Goal: Task Accomplishment & Management: Complete application form

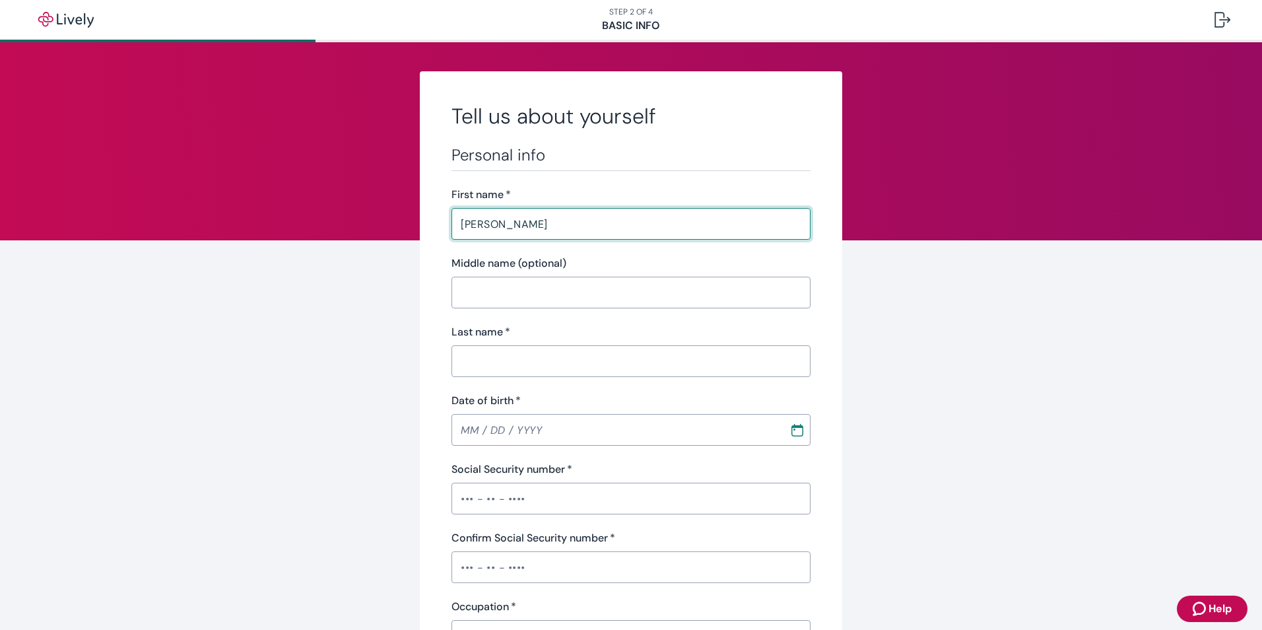
type input "[PERSON_NAME]"
type input "[PHONE_NUMBER]"
type input "[GEOGRAPHIC_DATA]"
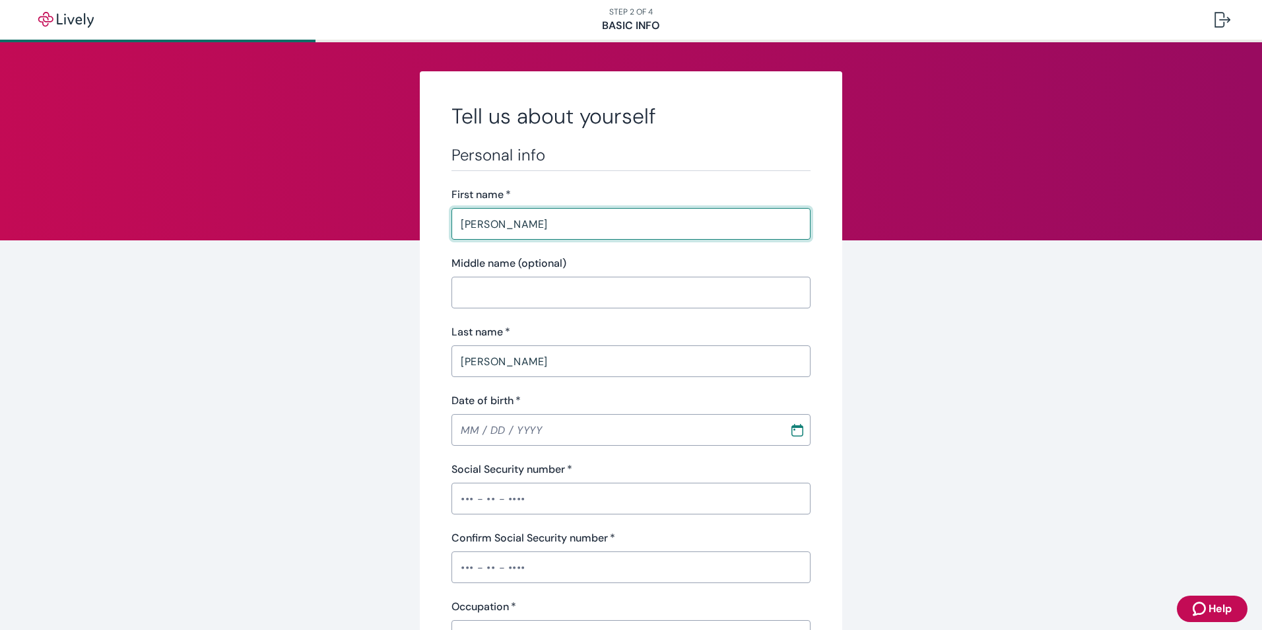
type input "[US_STATE]"
type input "33404"
type input "[PERSON_NAME]"
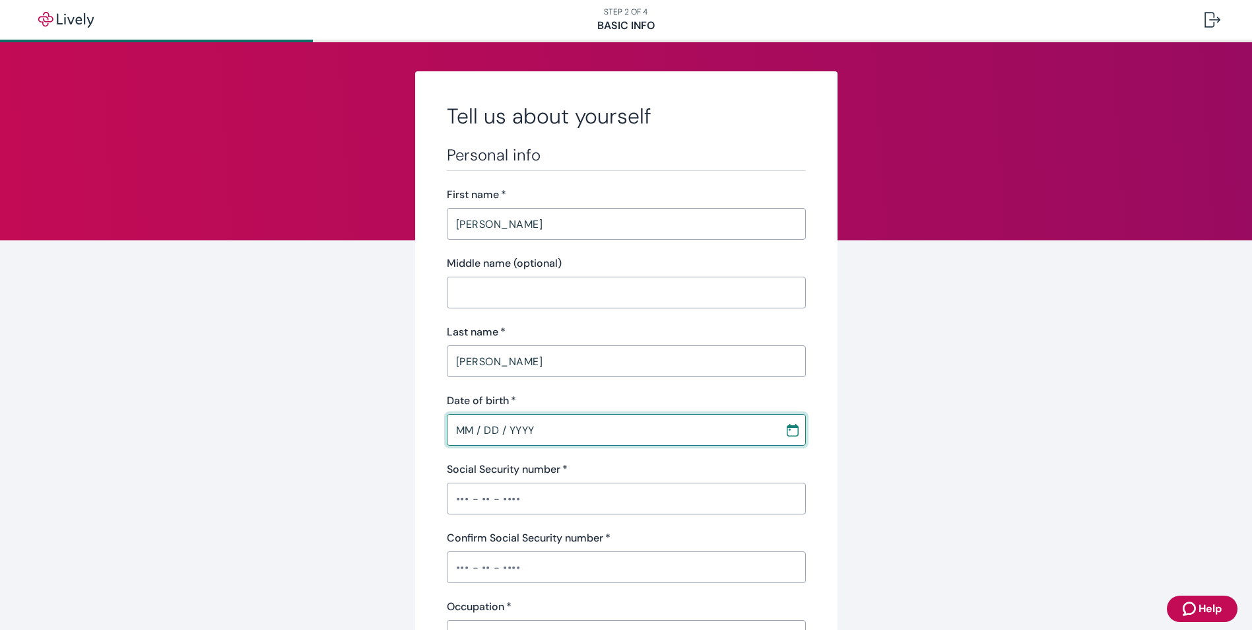
click at [533, 429] on input "MM / DD / YYYY" at bounding box center [611, 429] width 329 height 26
type input "MM / DD / YYYY"
click at [533, 429] on input "MM / DD / YYYY" at bounding box center [611, 429] width 329 height 26
click at [789, 433] on icon "Calendar" at bounding box center [792, 429] width 13 height 13
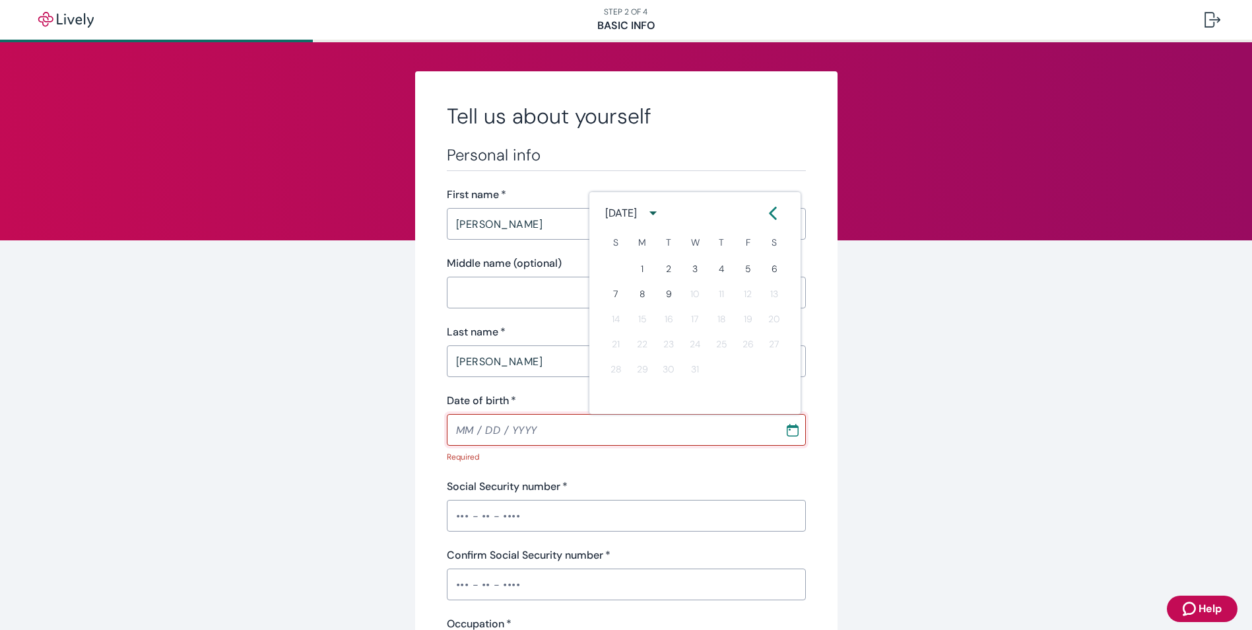
type input "MM / DD / YYYY"
click at [457, 430] on input "MM / DD / YYYY" at bounding box center [611, 429] width 329 height 26
click at [781, 426] on button "Choose date" at bounding box center [793, 430] width 24 height 24
click at [662, 211] on icon "calendar view is open, switch to year view" at bounding box center [653, 213] width 18 height 18
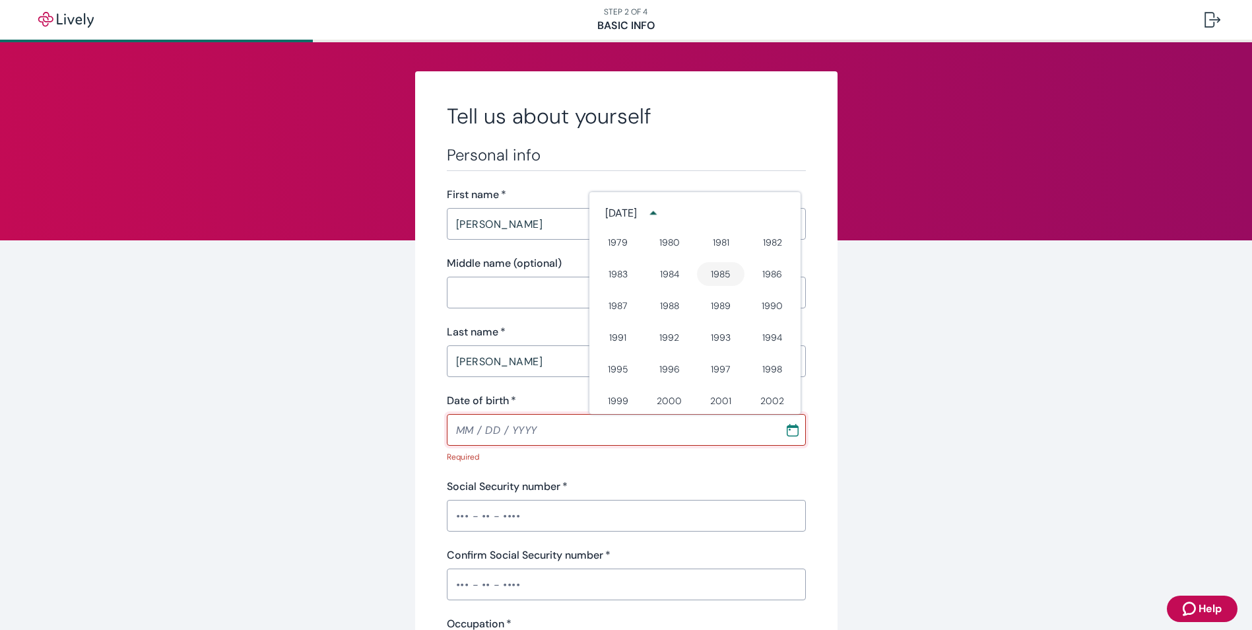
click at [717, 278] on button "1985" at bounding box center [721, 274] width 48 height 24
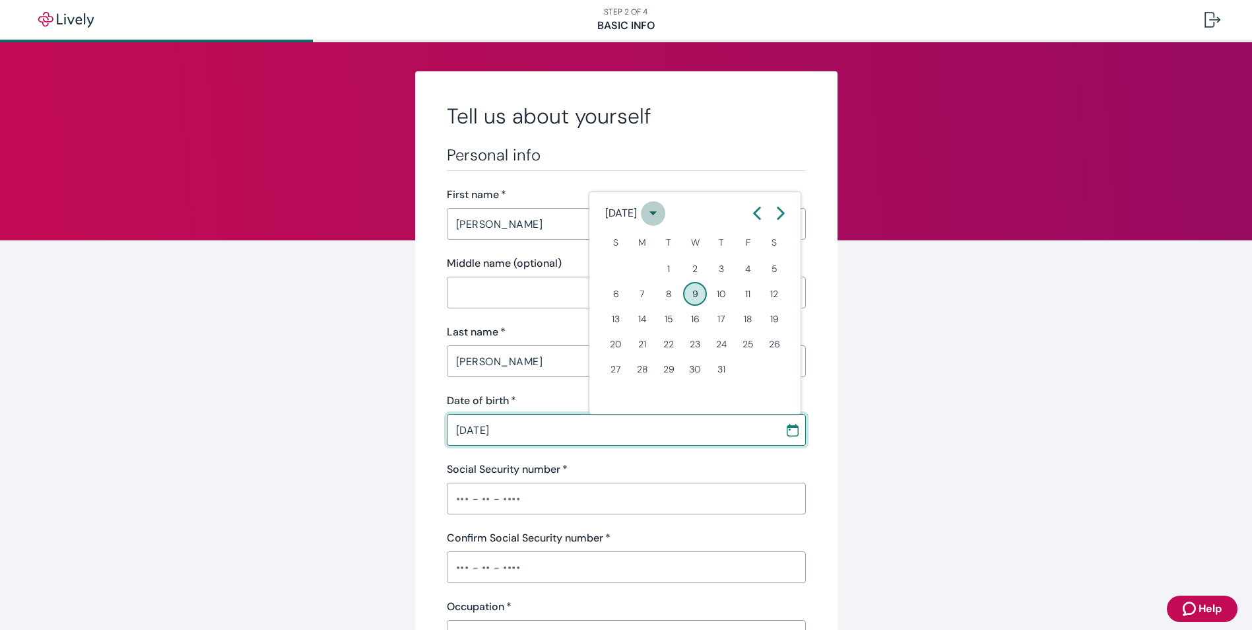
click at [662, 218] on icon "calendar view is open, switch to year view" at bounding box center [653, 213] width 18 height 18
click at [631, 214] on div "[DATE]" at bounding box center [621, 213] width 32 height 16
click at [756, 213] on icon "Calendar left arrow" at bounding box center [756, 213] width 13 height 13
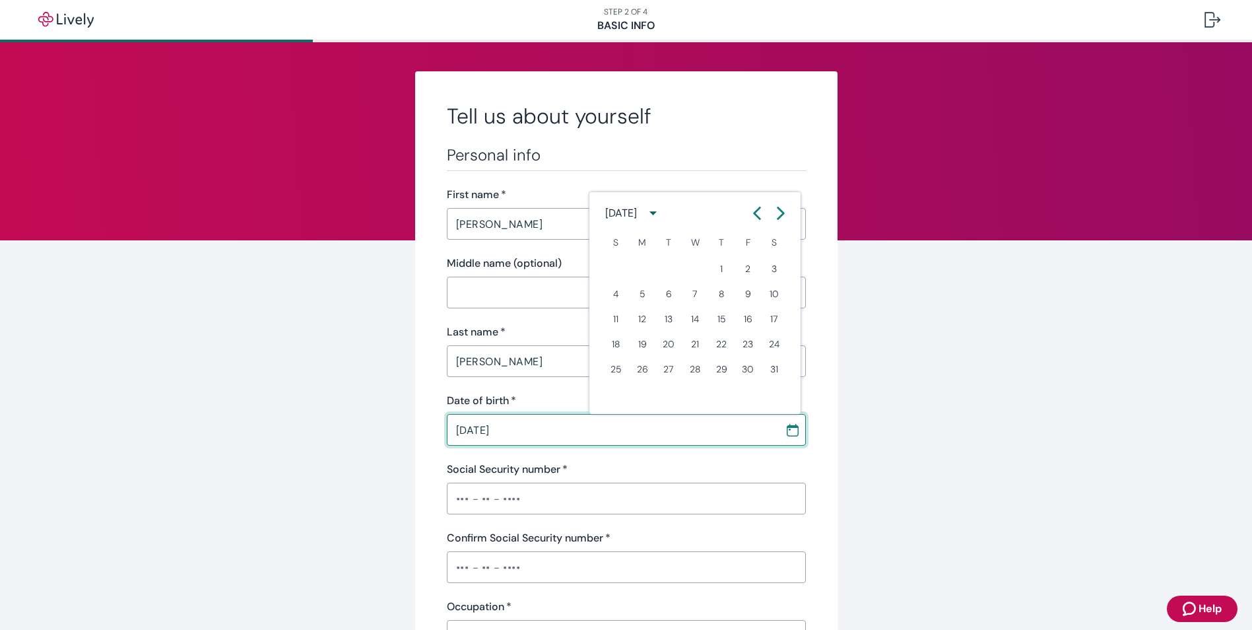
click at [756, 213] on icon "Calendar left arrow" at bounding box center [756, 213] width 13 height 13
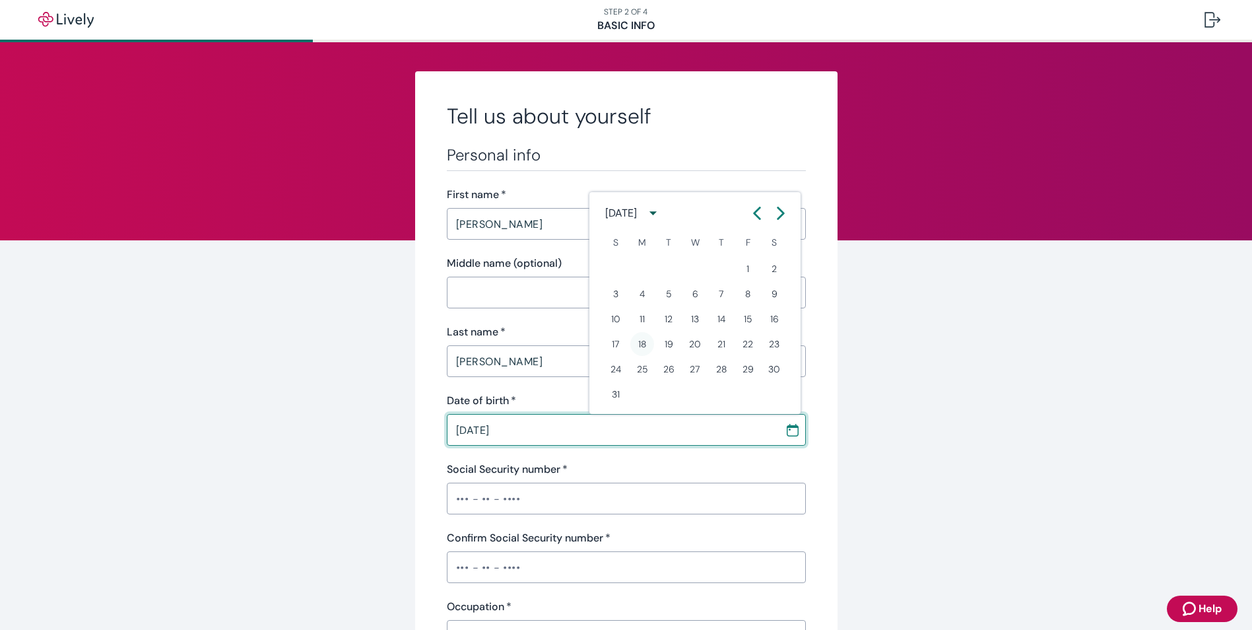
click at [639, 341] on button "18" at bounding box center [642, 344] width 24 height 24
type input "[DATE]"
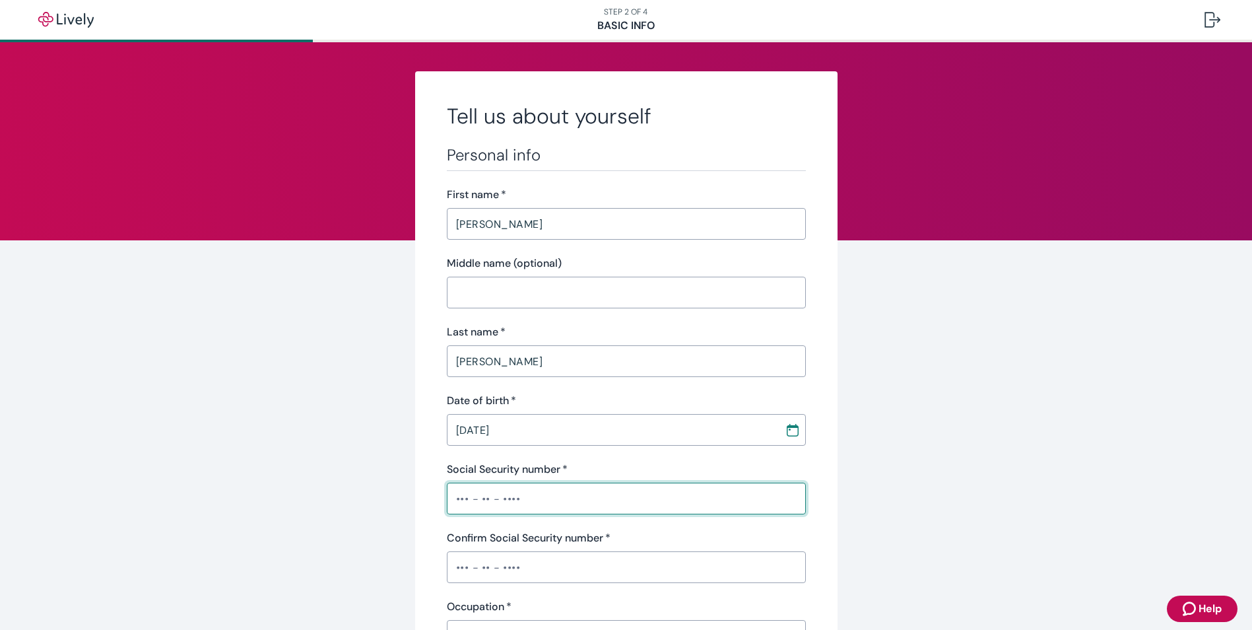
click at [538, 503] on input "Social Security number   *" at bounding box center [626, 498] width 359 height 26
type input "•"
type input "•••-••-3142"
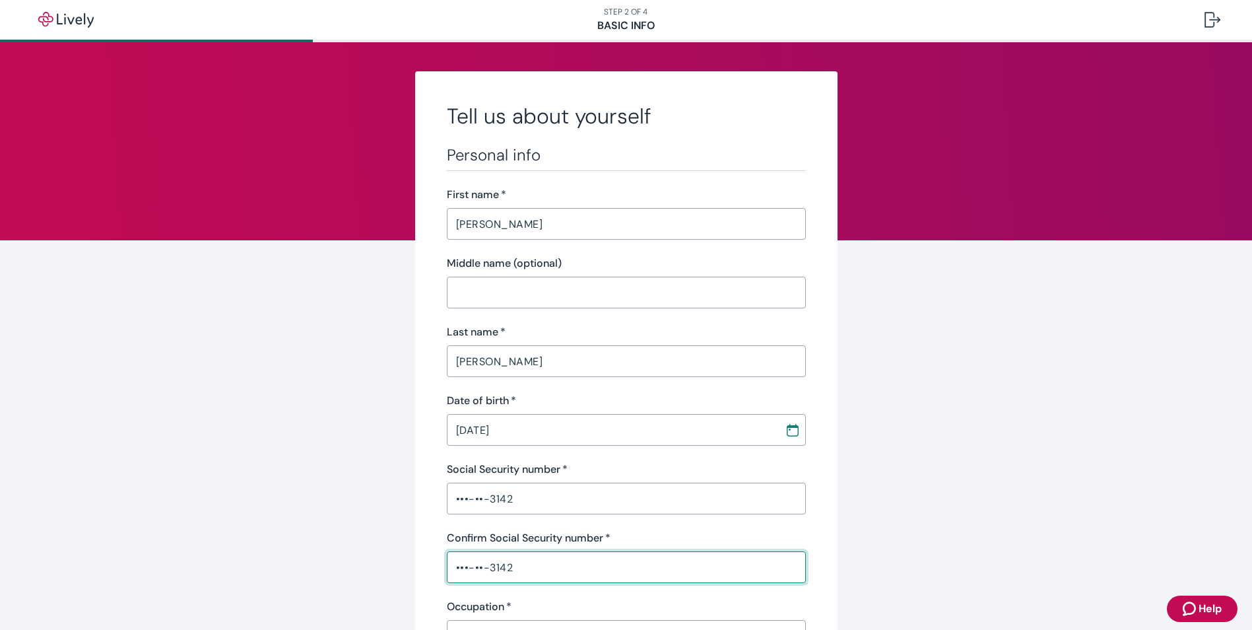
type input "•••-••-3142"
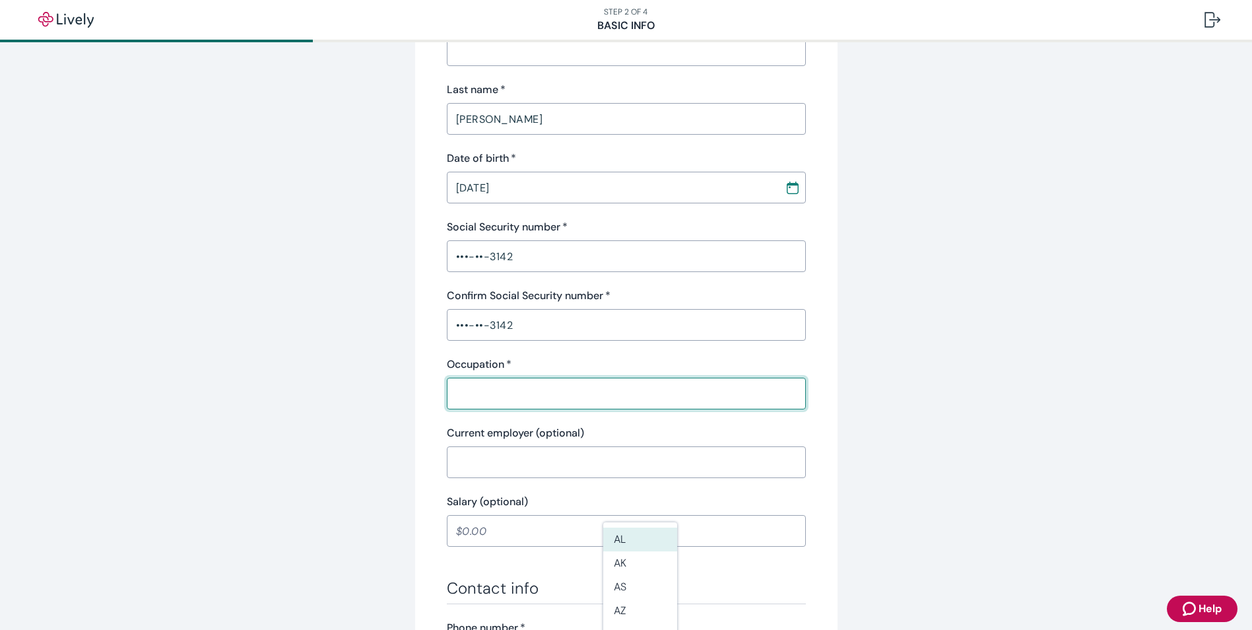
scroll to position [283, 0]
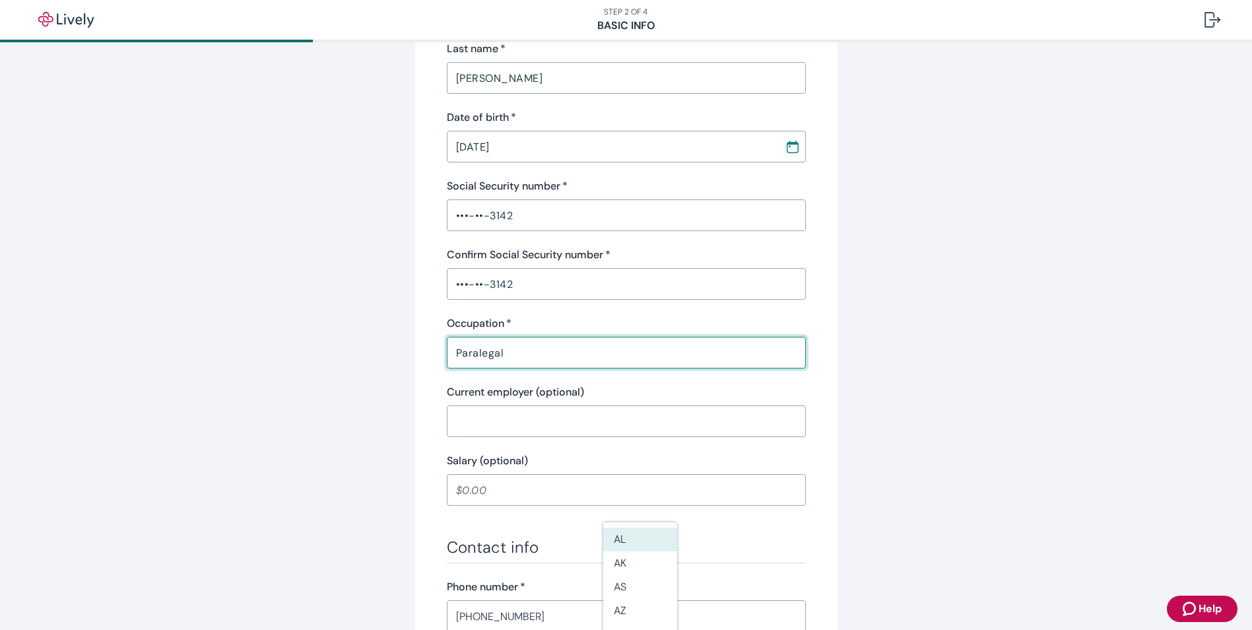
type input "Paralegal"
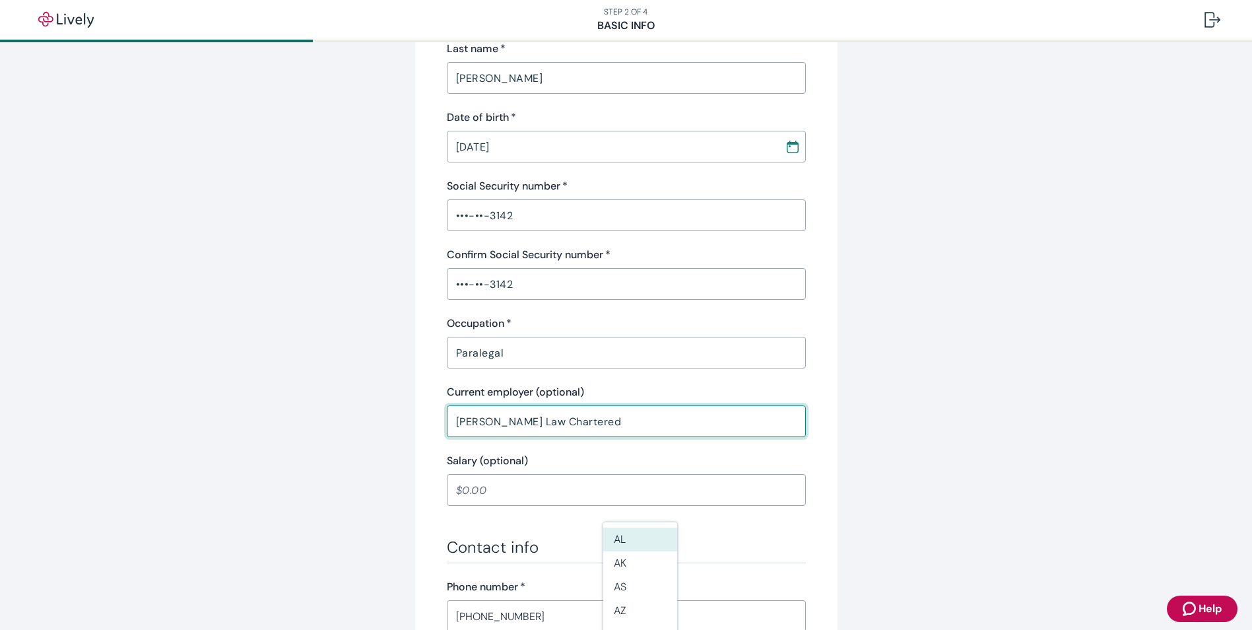
type input "[PERSON_NAME] Law Chartered"
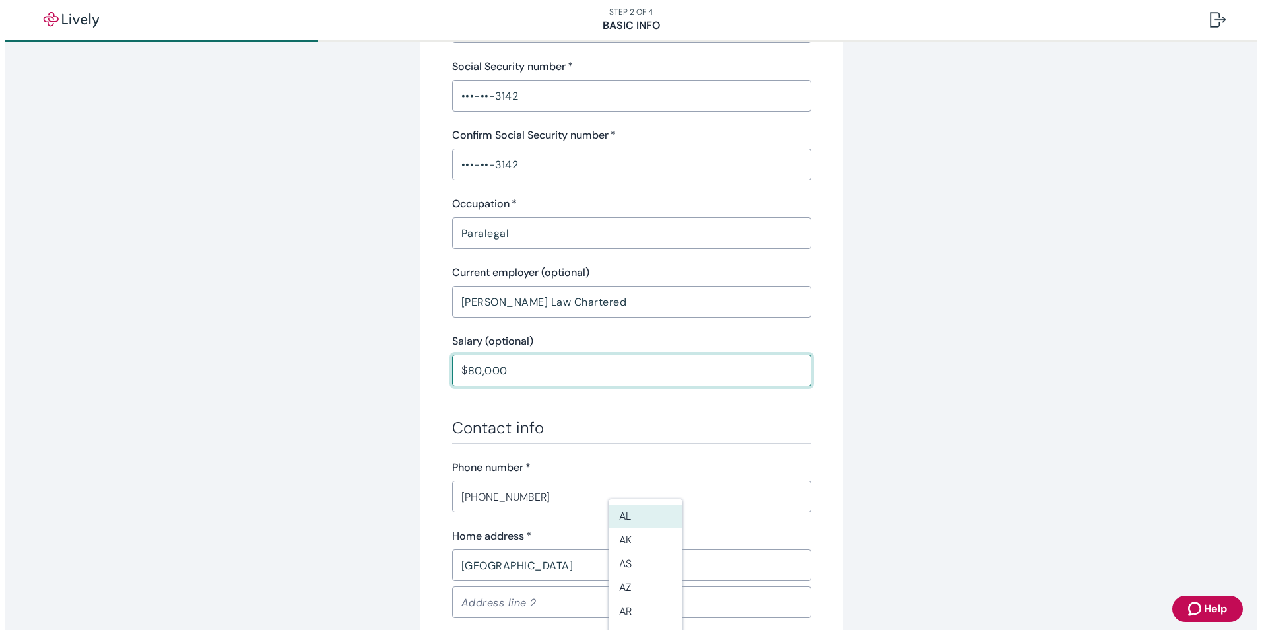
scroll to position [613, 0]
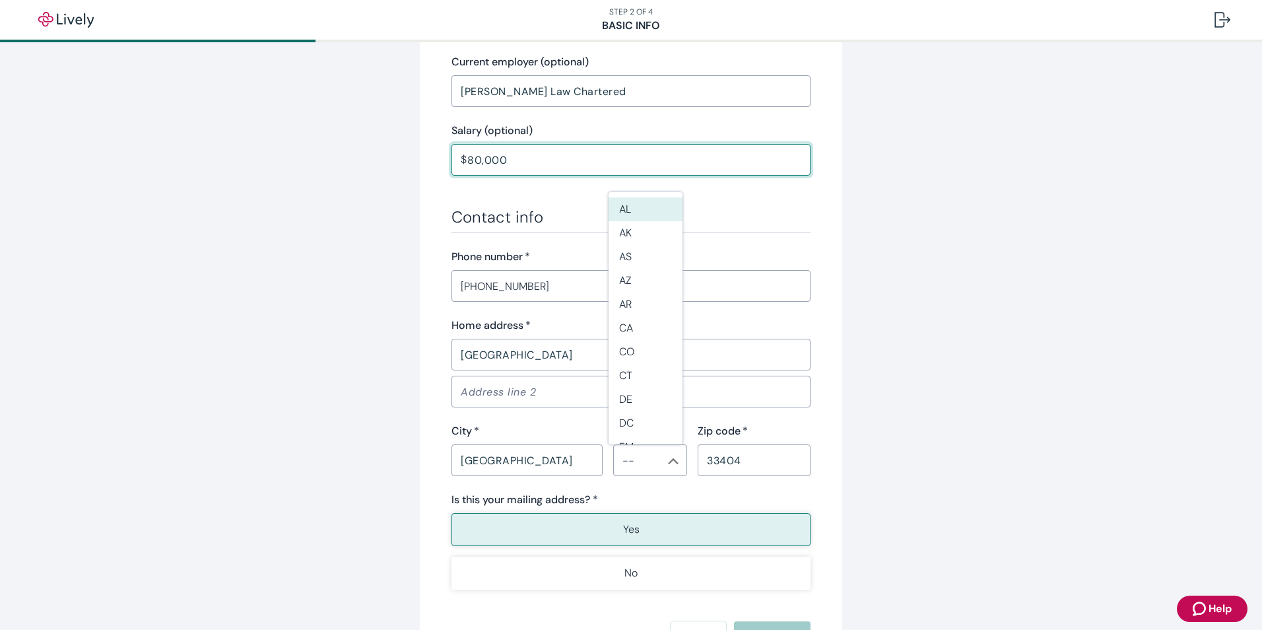
type input "80,000.00"
click at [382, 405] on div "Tell us about yourself Personal info First name   * [PERSON_NAME] ​ Middle name…" at bounding box center [631, 74] width 634 height 1232
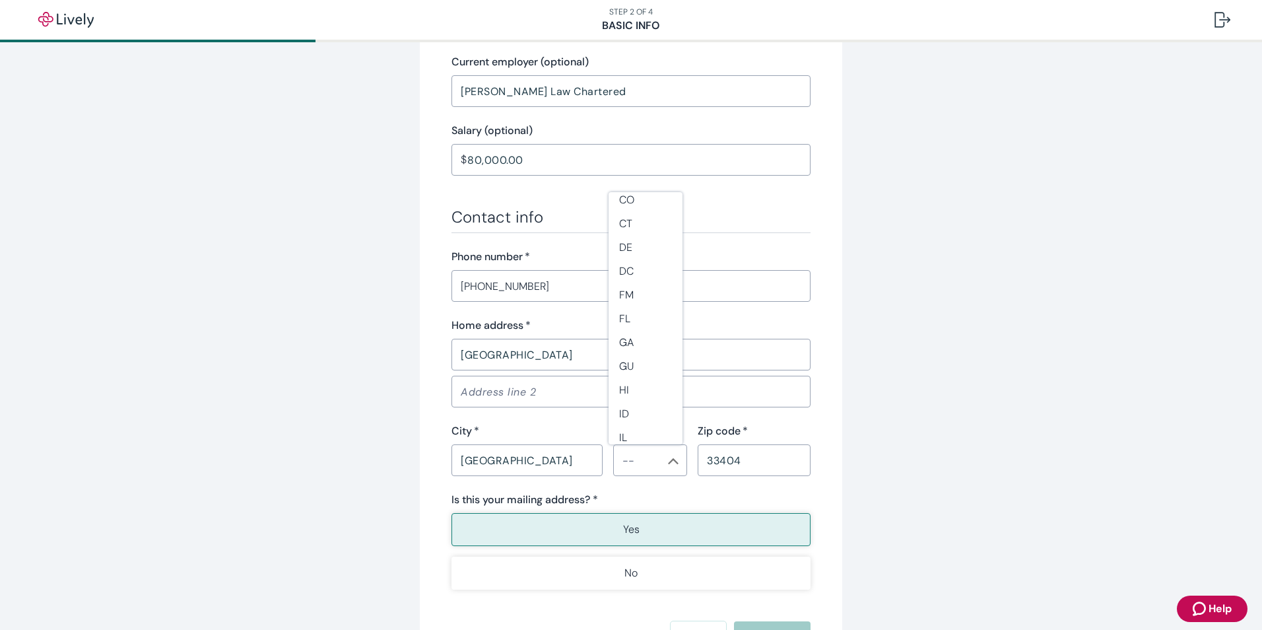
scroll to position [198, 0]
click at [638, 267] on li "FL" at bounding box center [646, 273] width 74 height 24
type input "FL"
click at [634, 523] on p "Yes" at bounding box center [631, 529] width 16 height 16
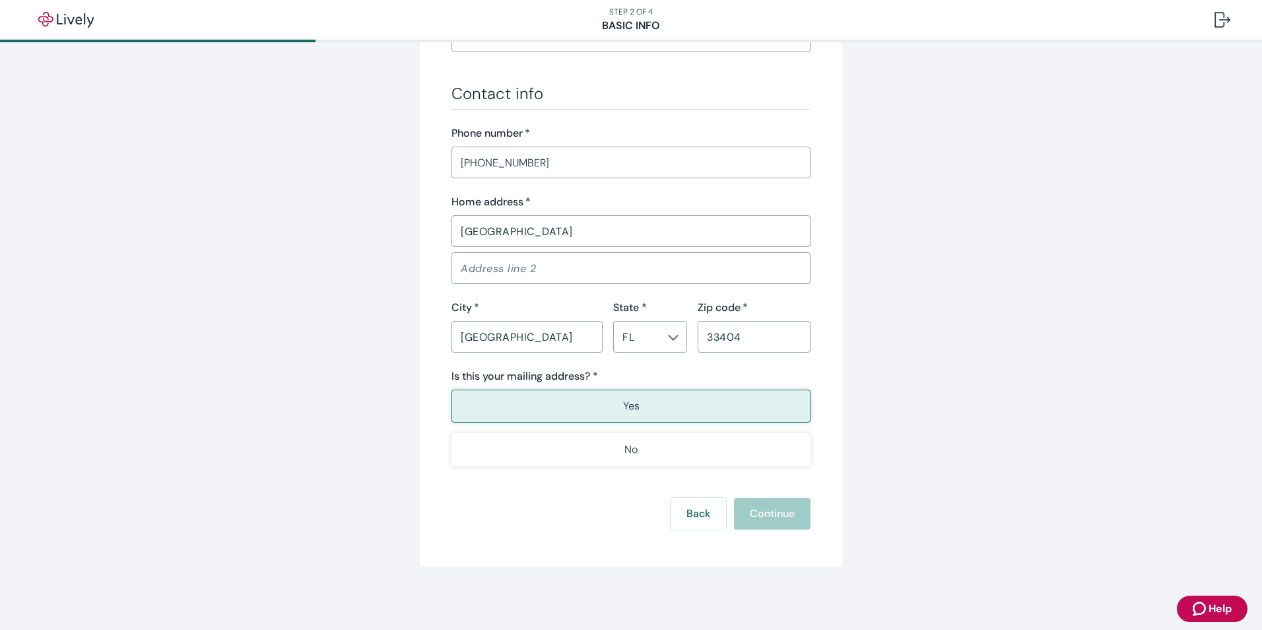
click at [783, 513] on div "Back Continue" at bounding box center [630, 514] width 359 height 32
click at [597, 409] on button "Yes" at bounding box center [630, 405] width 359 height 33
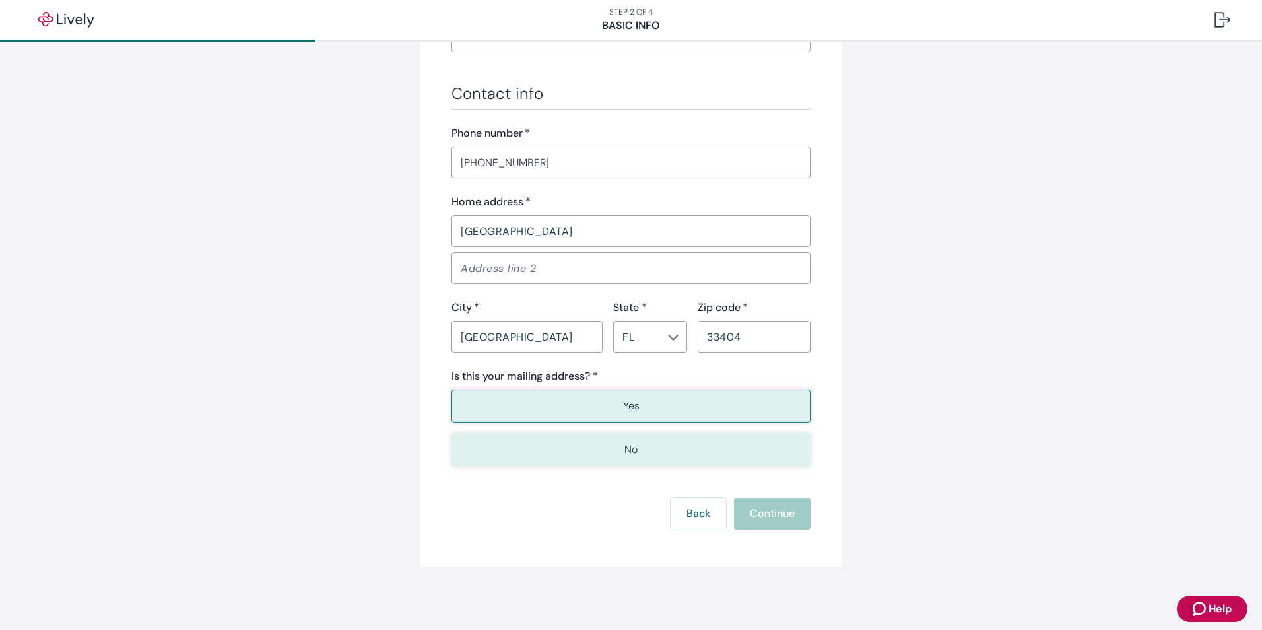
click at [630, 455] on p "No" at bounding box center [630, 450] width 13 height 16
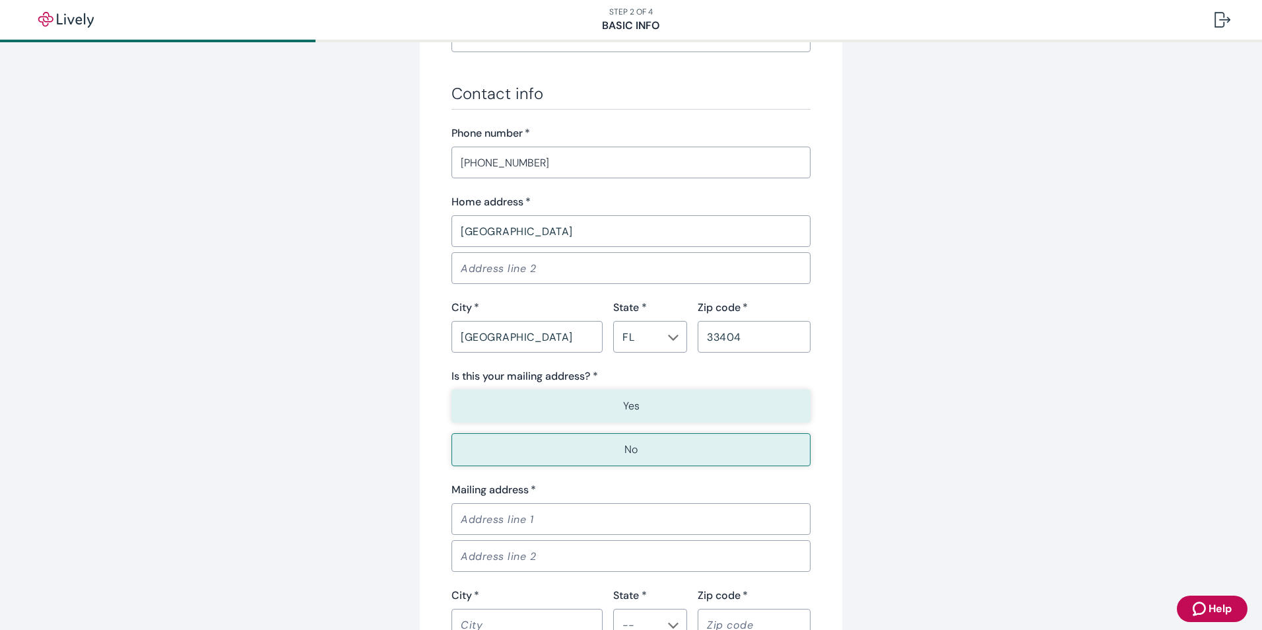
click at [594, 399] on button "Yes" at bounding box center [630, 405] width 359 height 33
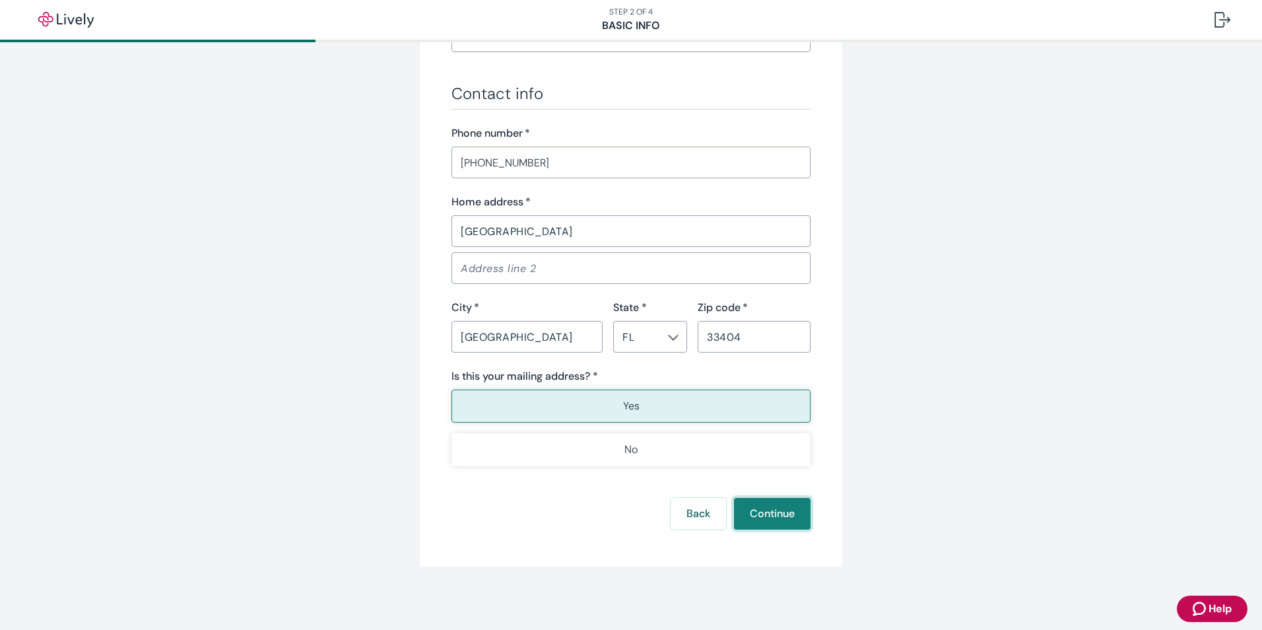
click at [760, 508] on button "Continue" at bounding box center [772, 514] width 77 height 32
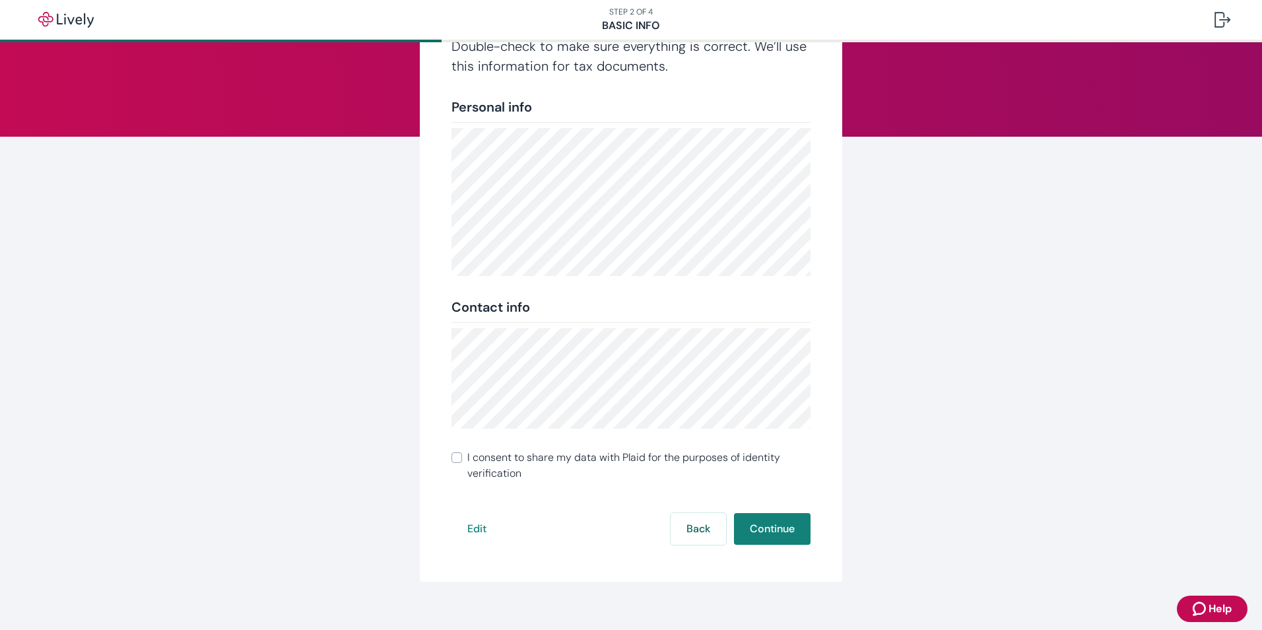
scroll to position [119, 0]
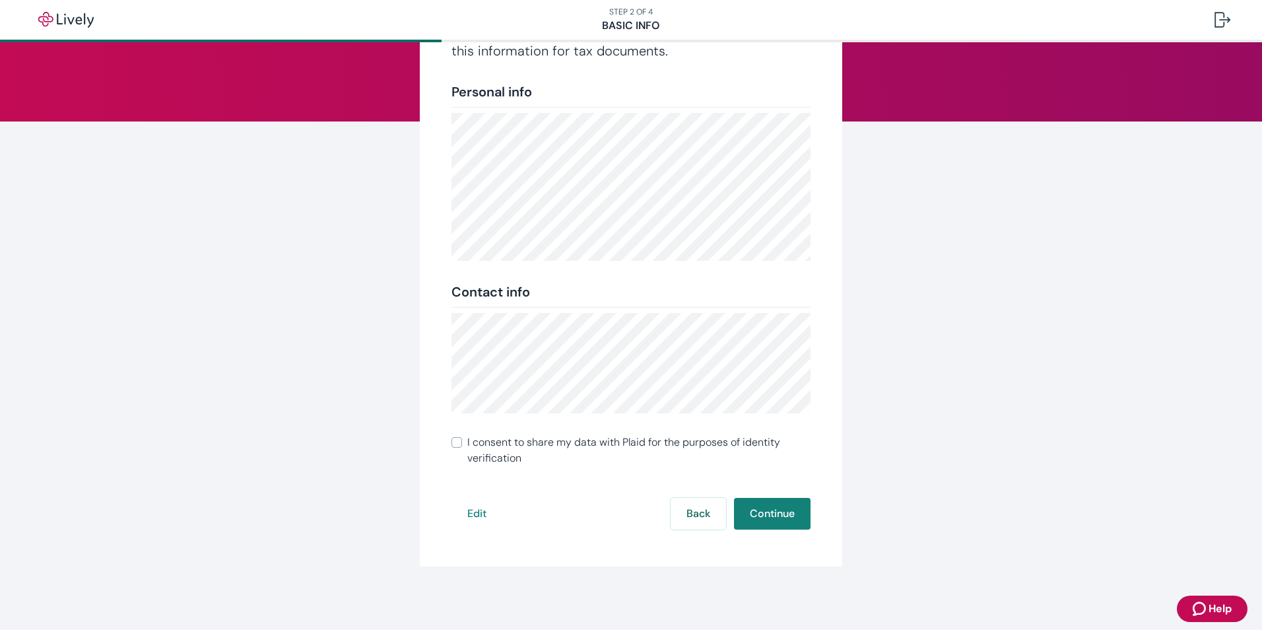
click at [451, 442] on input "I consent to share my data with Plaid for the purposes of identity verification" at bounding box center [456, 442] width 11 height 11
checkbox input "true"
click at [754, 510] on button "Continue" at bounding box center [772, 514] width 77 height 32
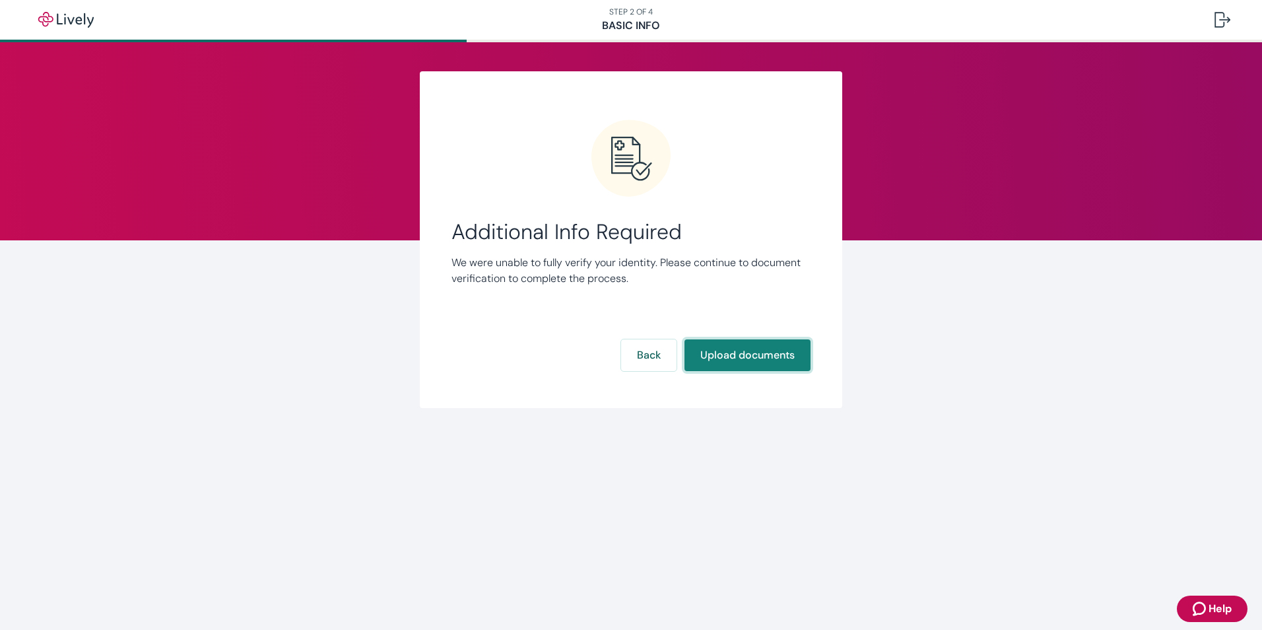
click at [712, 357] on button "Upload documents" at bounding box center [747, 355] width 126 height 32
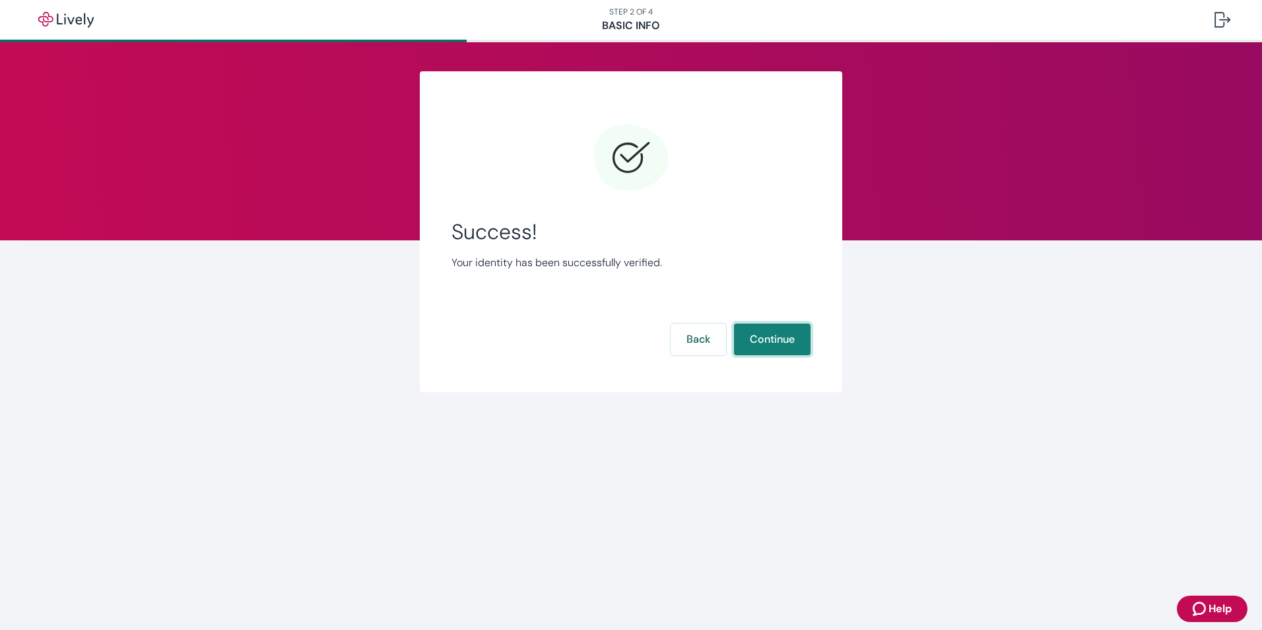
click at [762, 335] on button "Continue" at bounding box center [772, 339] width 77 height 32
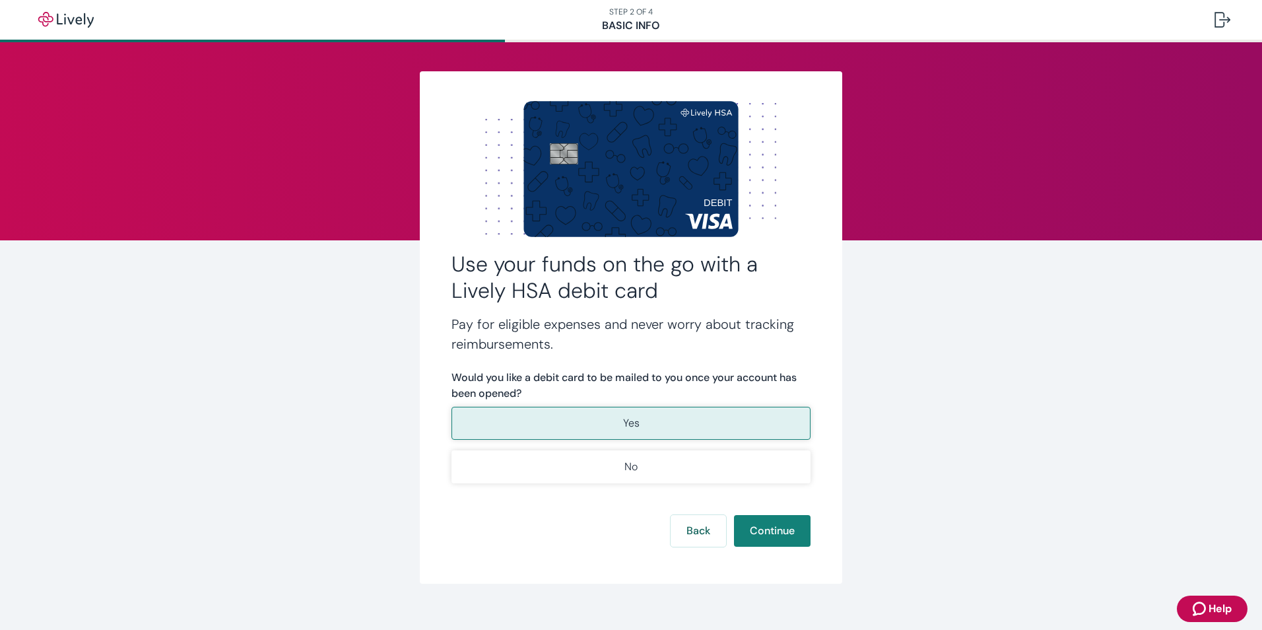
click at [612, 424] on button "Yes" at bounding box center [630, 423] width 359 height 33
click at [763, 531] on button "Continue" at bounding box center [772, 531] width 77 height 32
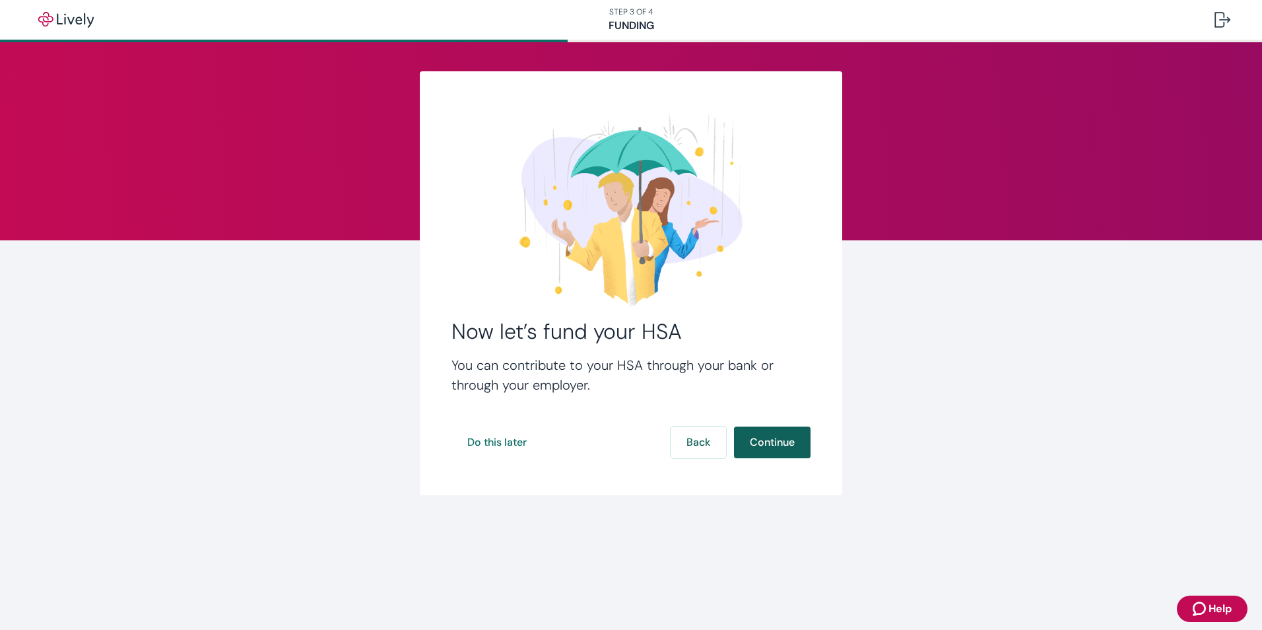
click at [770, 449] on button "Continue" at bounding box center [772, 442] width 77 height 32
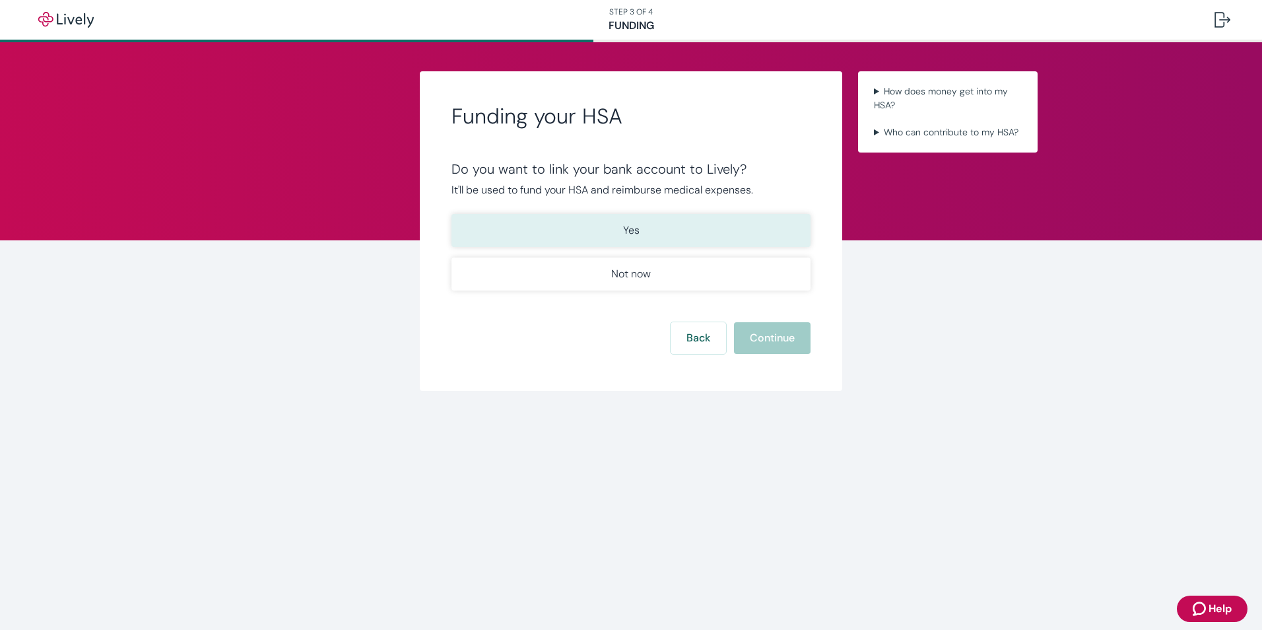
click at [694, 234] on button "Yes" at bounding box center [630, 230] width 359 height 33
click at [617, 226] on button "Yes" at bounding box center [630, 230] width 359 height 33
click at [764, 337] on button "Continue" at bounding box center [772, 338] width 77 height 32
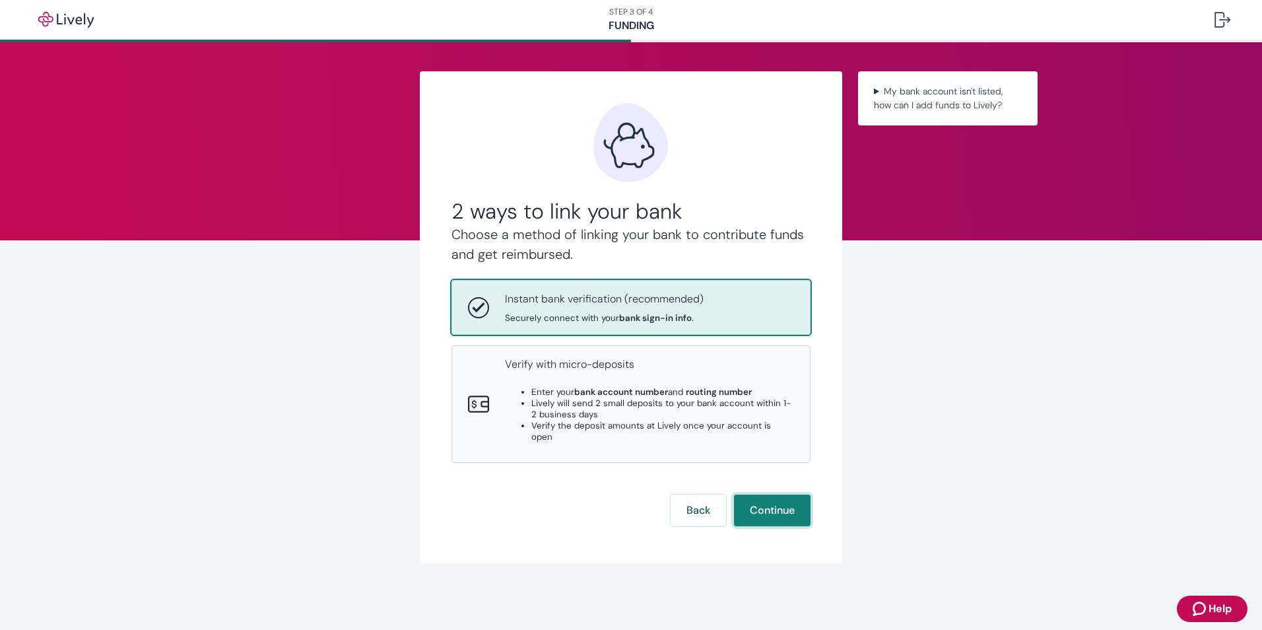
click at [750, 502] on button "Continue" at bounding box center [772, 510] width 77 height 32
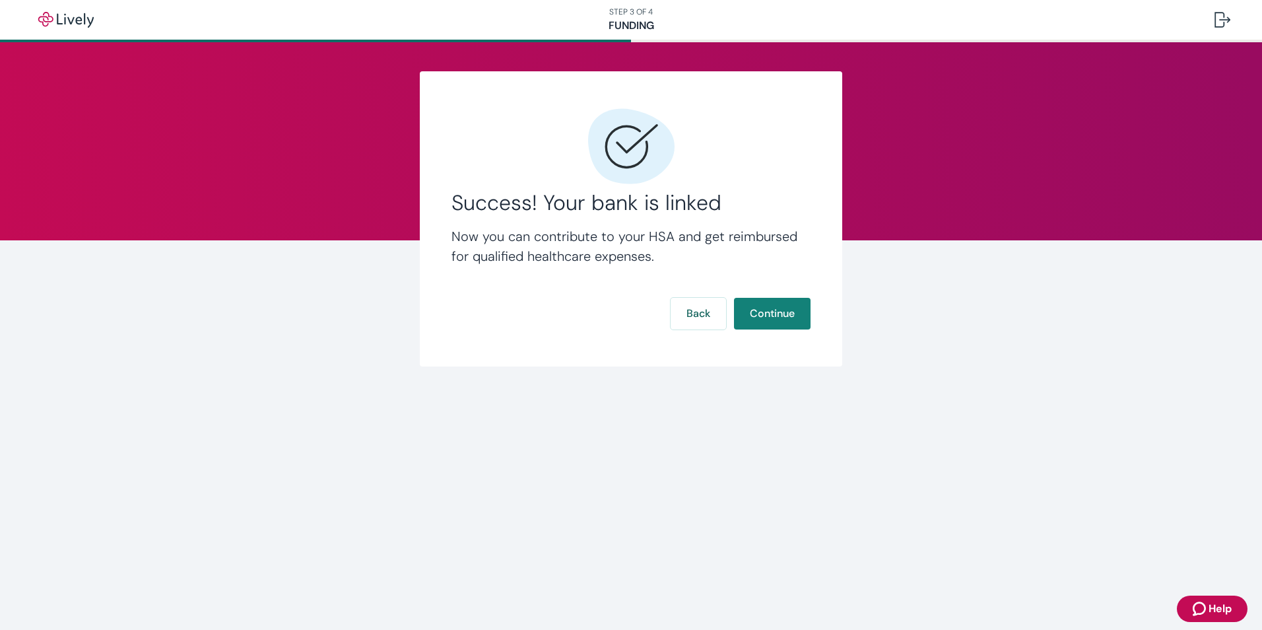
click at [754, 516] on main "Success! Your bank is linked Now you can contribute to your HSA and get reimbur…" at bounding box center [631, 335] width 1262 height 587
click at [778, 317] on button "Continue" at bounding box center [772, 314] width 77 height 32
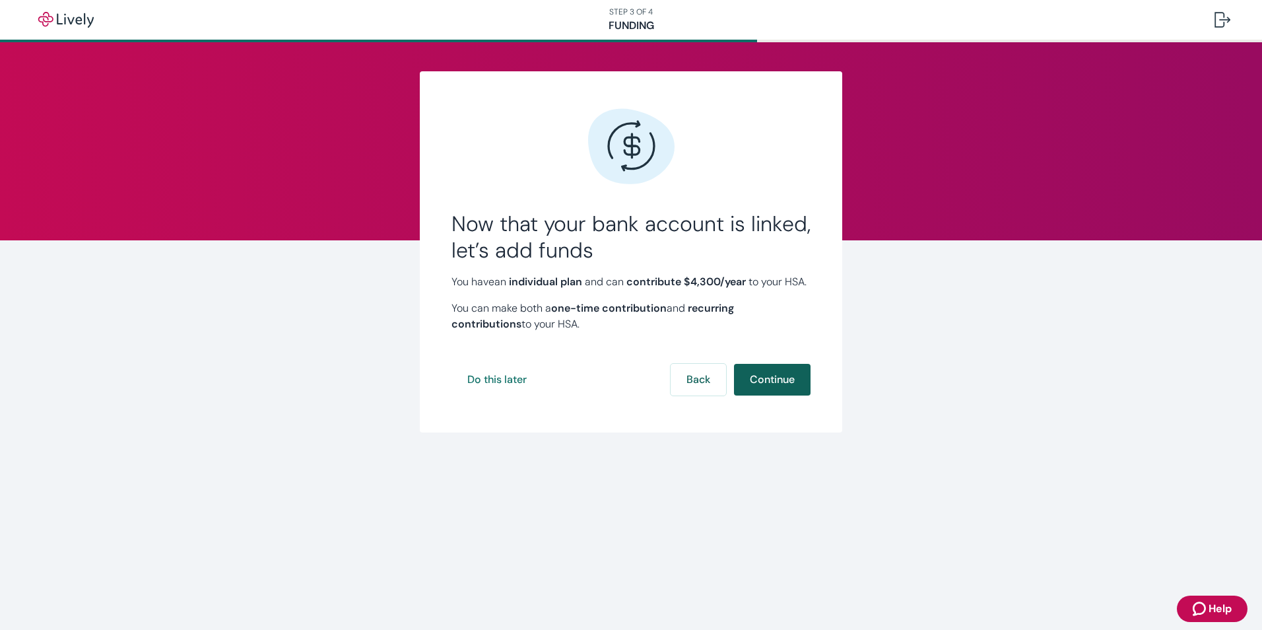
click at [776, 393] on button "Continue" at bounding box center [772, 380] width 77 height 32
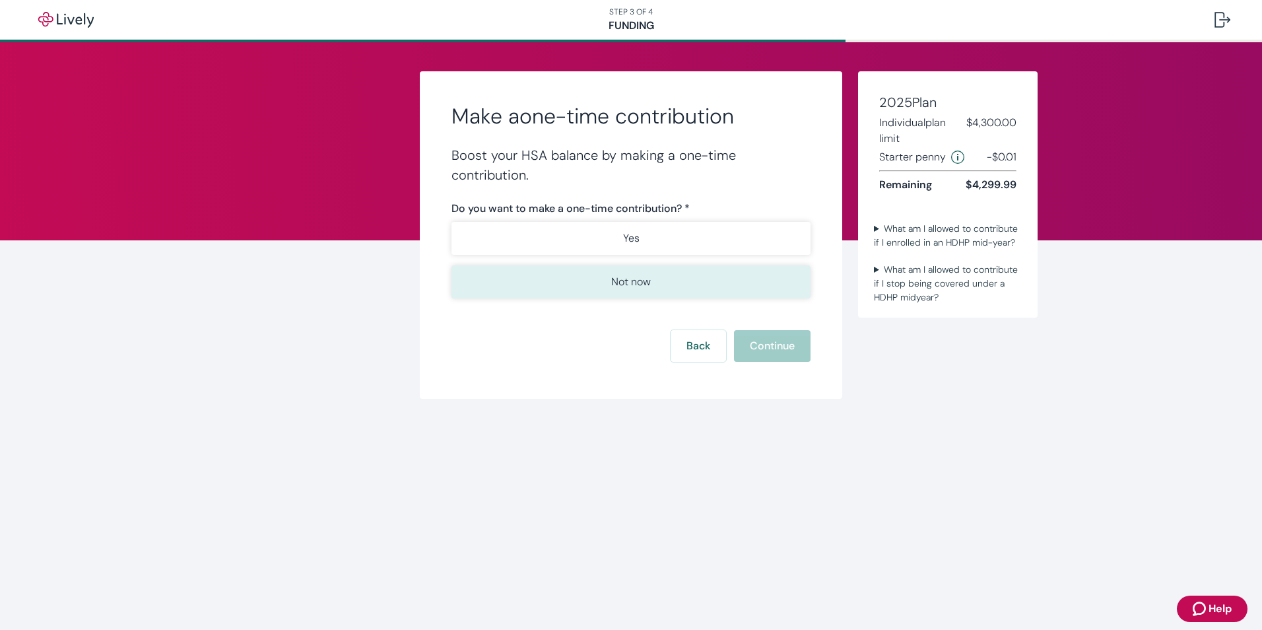
click at [614, 283] on p "Not now" at bounding box center [631, 282] width 40 height 16
click at [758, 346] on button "Continue" at bounding box center [772, 346] width 77 height 32
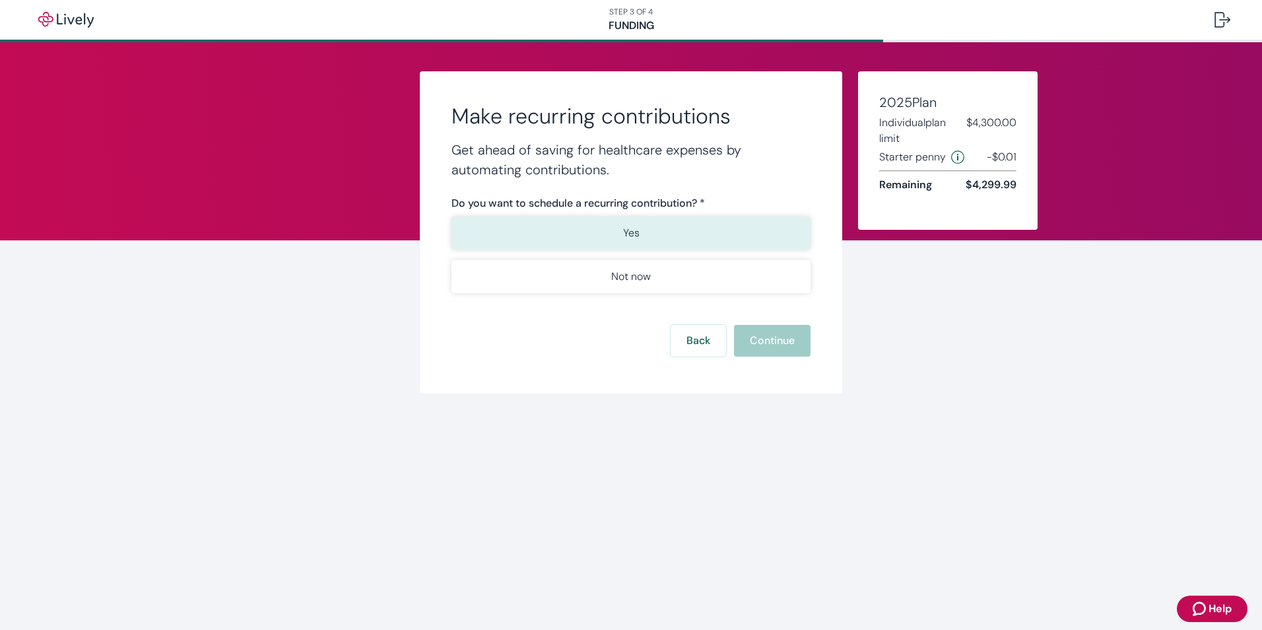
click at [602, 236] on button "Yes" at bounding box center [630, 232] width 359 height 33
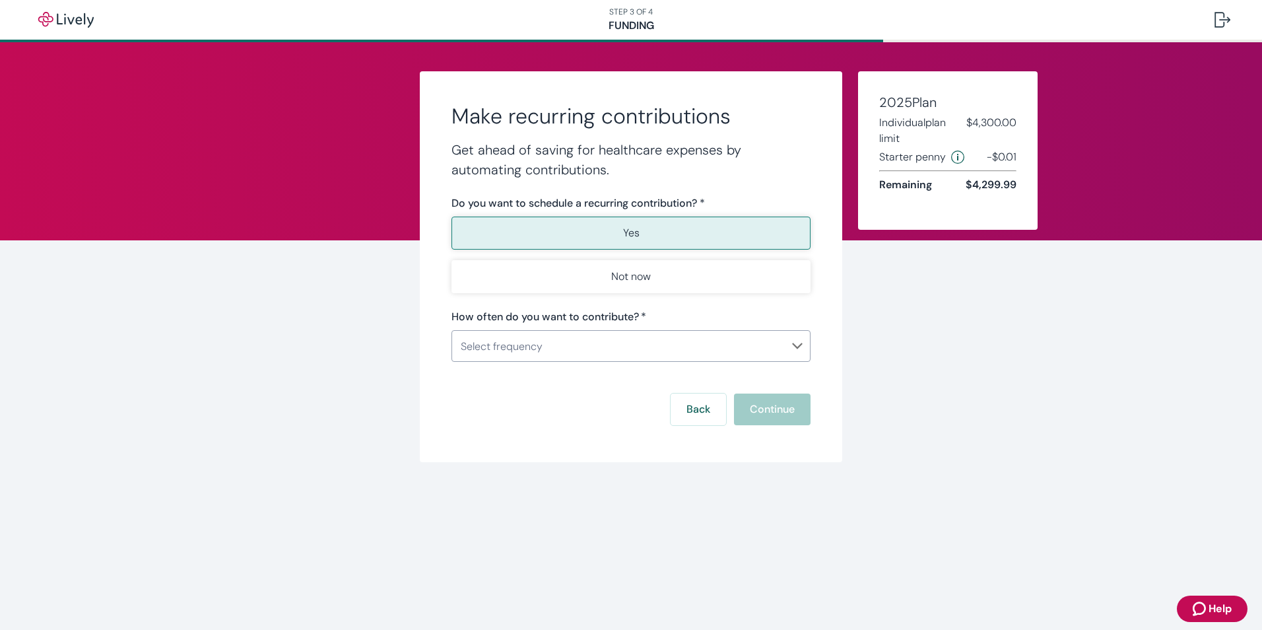
click at [531, 358] on body "STEP 3 OF 4 Funding Make recurring contributions Get ahead of saving for health…" at bounding box center [631, 315] width 1262 height 630
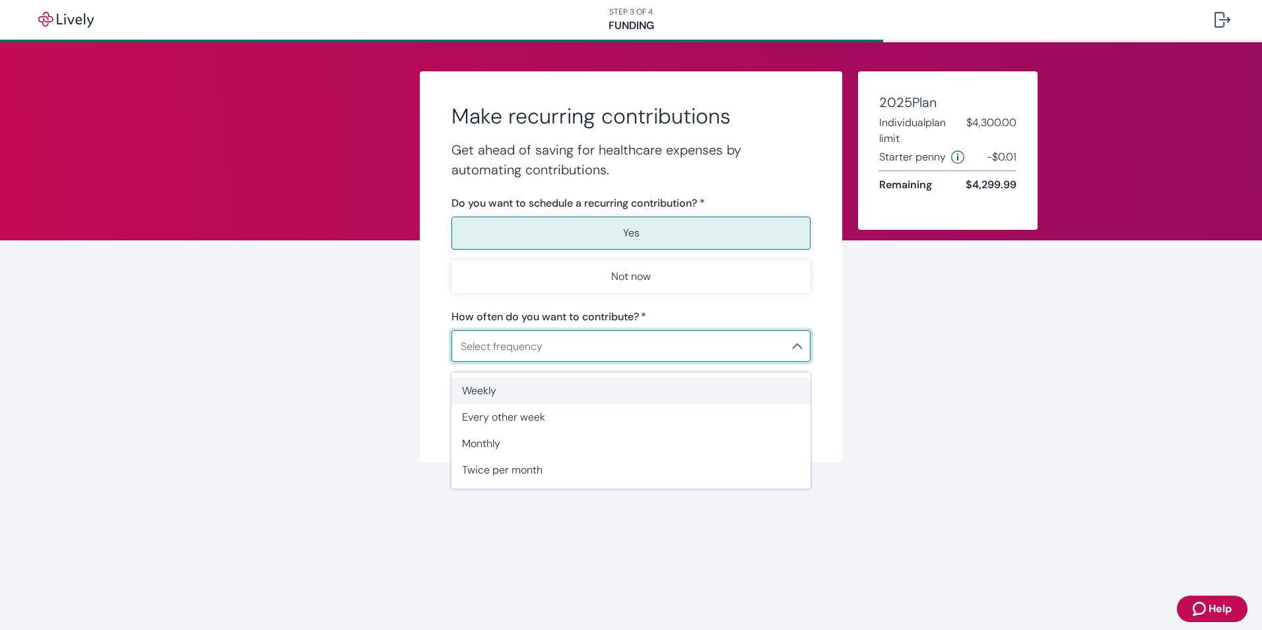
click at [509, 390] on span "Weekly" at bounding box center [631, 391] width 338 height 16
type input "Weekly"
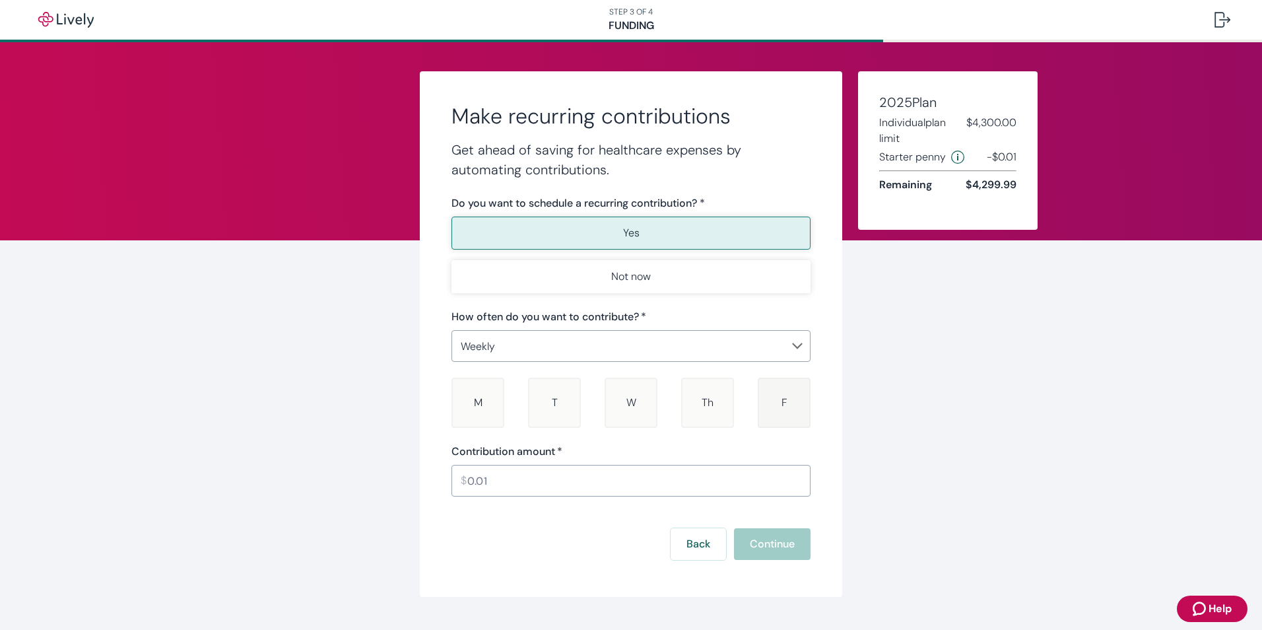
click at [785, 388] on div "F [DATE]" at bounding box center [784, 403] width 53 height 50
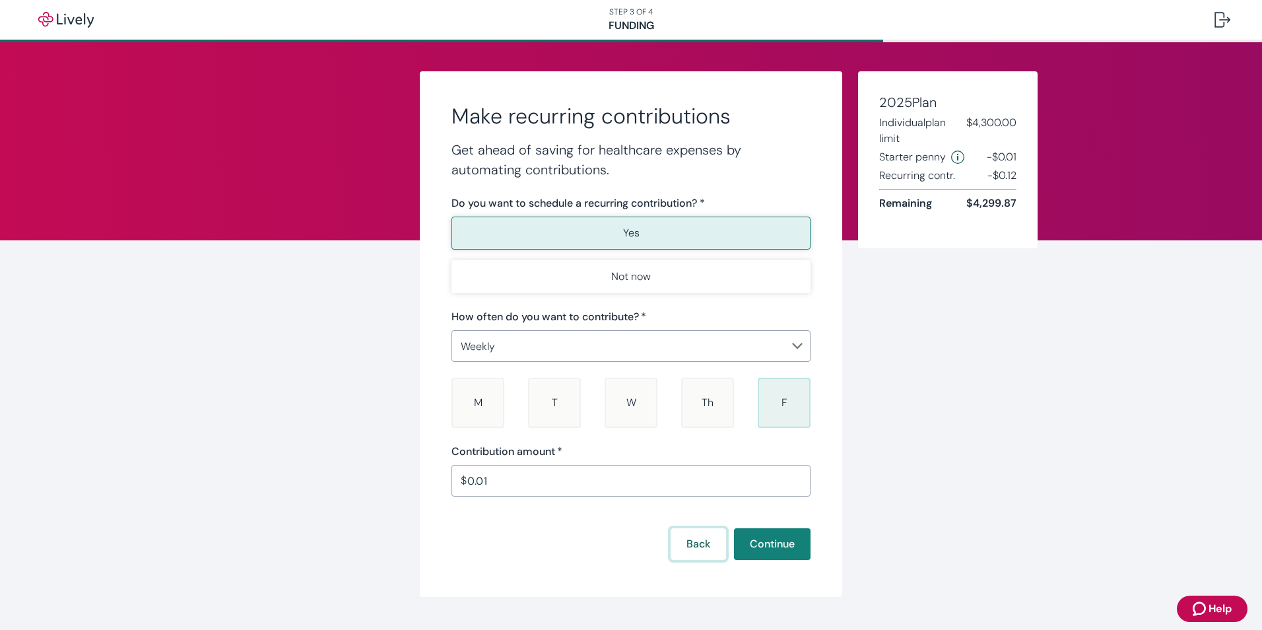
click at [681, 537] on button "Back" at bounding box center [698, 544] width 55 height 32
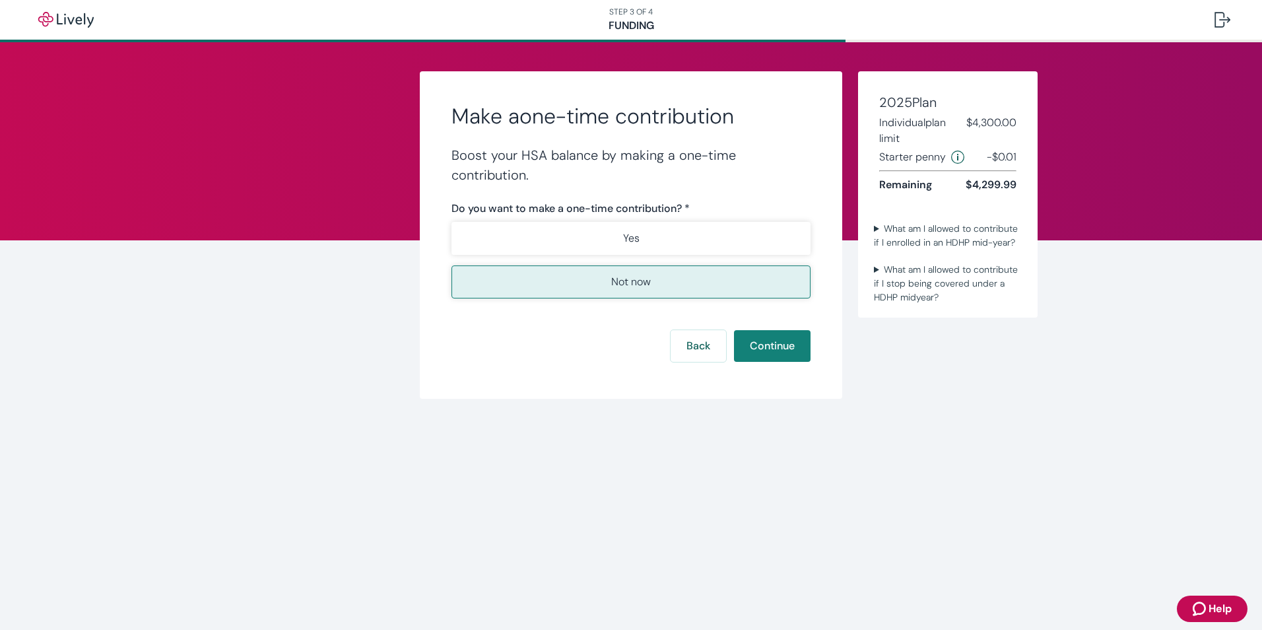
click at [611, 287] on p "Not now" at bounding box center [631, 282] width 40 height 16
click at [755, 351] on button "Continue" at bounding box center [772, 346] width 77 height 32
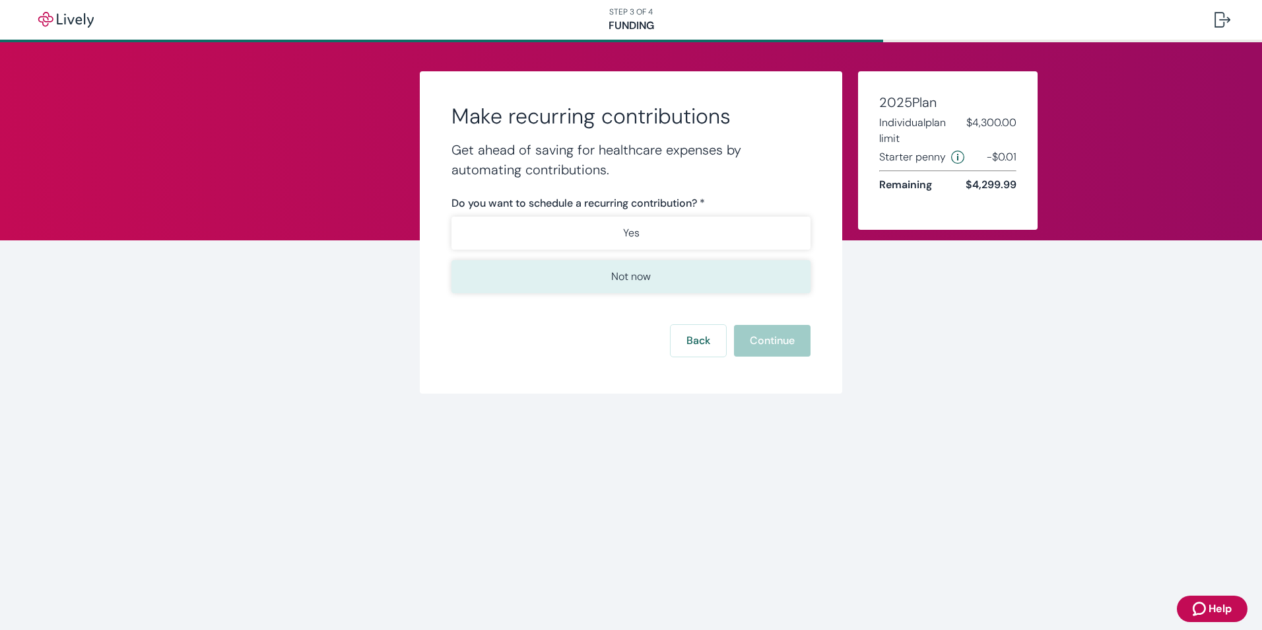
click at [587, 279] on button "Not now" at bounding box center [630, 276] width 359 height 33
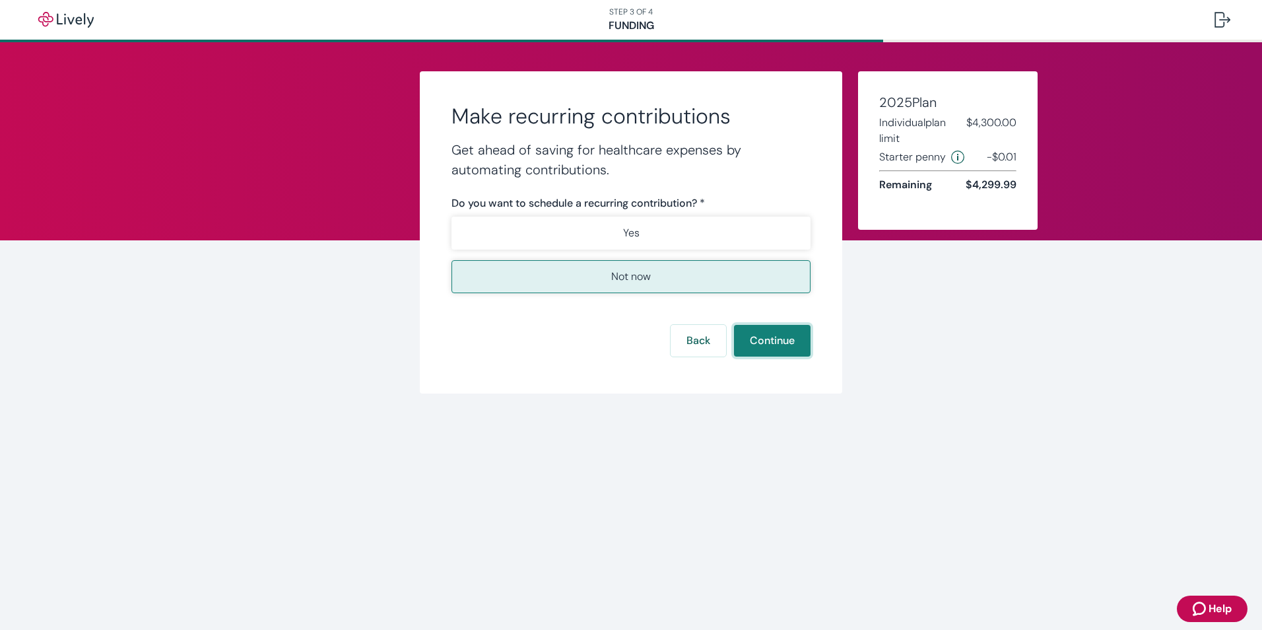
click at [758, 339] on button "Continue" at bounding box center [772, 341] width 77 height 32
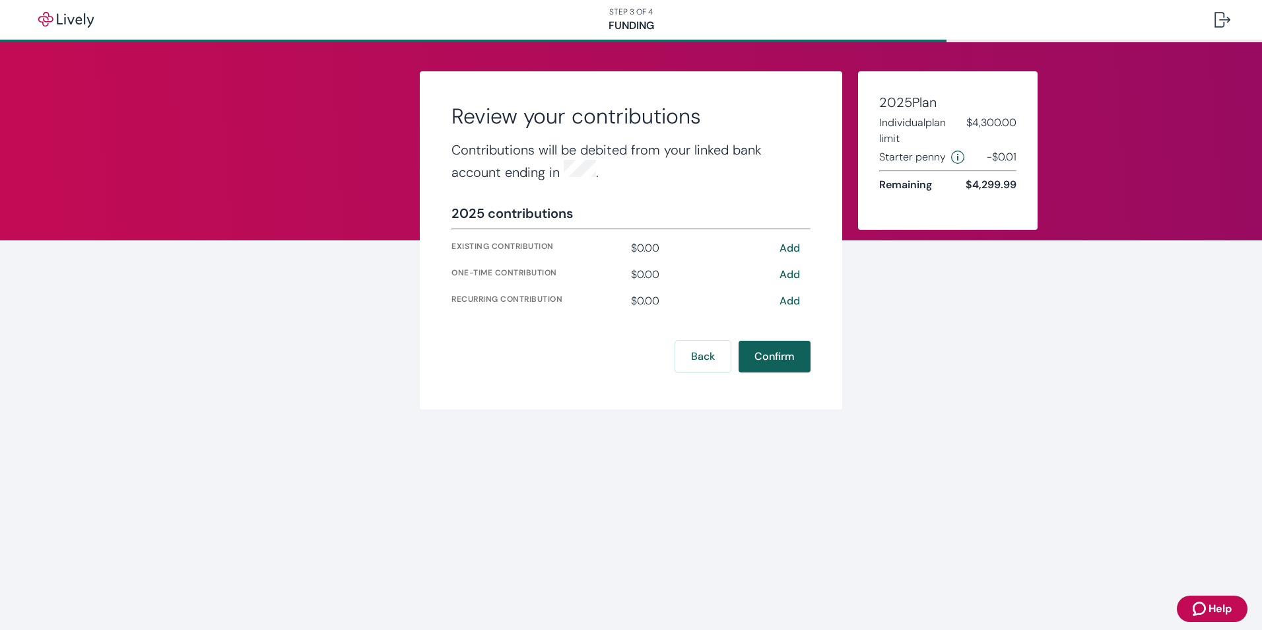
click at [790, 356] on button "Confirm" at bounding box center [775, 357] width 72 height 32
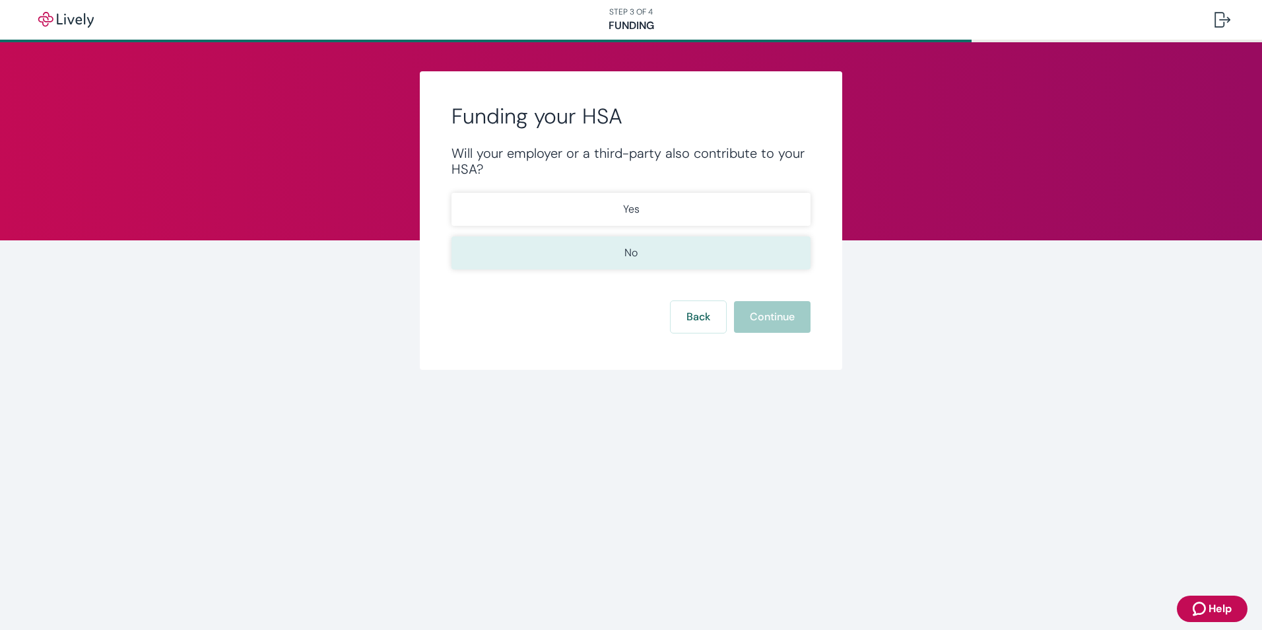
click at [616, 264] on button "No" at bounding box center [630, 252] width 359 height 33
click at [797, 318] on button "Continue" at bounding box center [772, 317] width 77 height 32
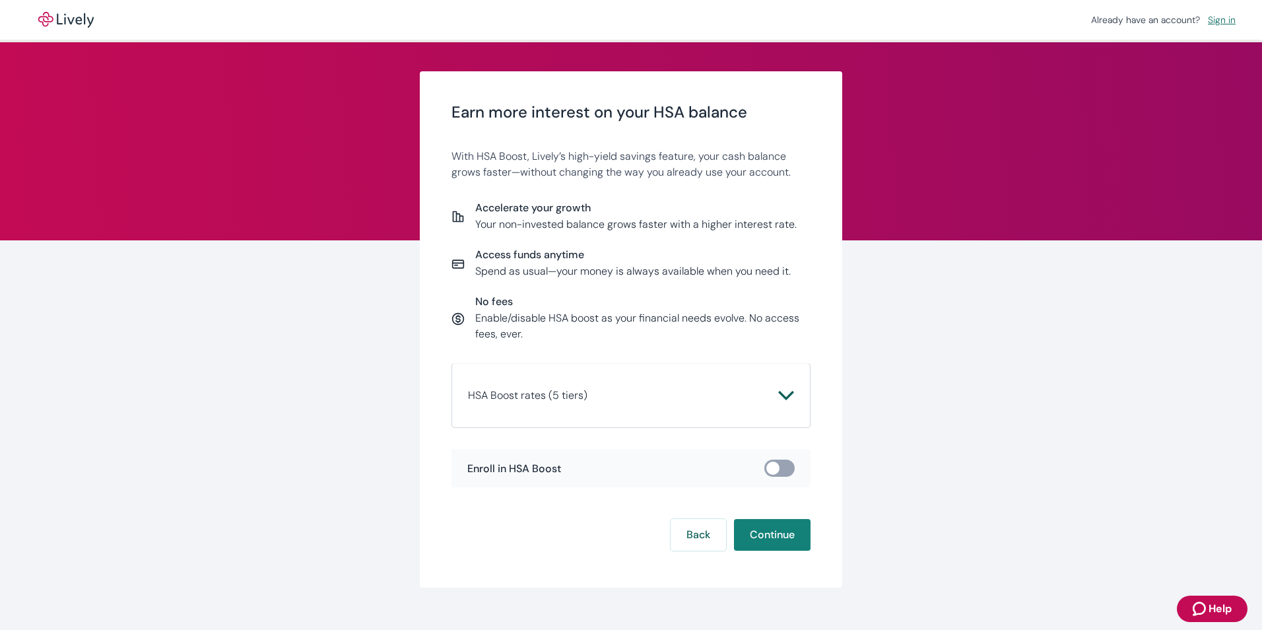
click at [568, 385] on button "HSA Boost rates (5 tiers)" at bounding box center [631, 395] width 326 height 32
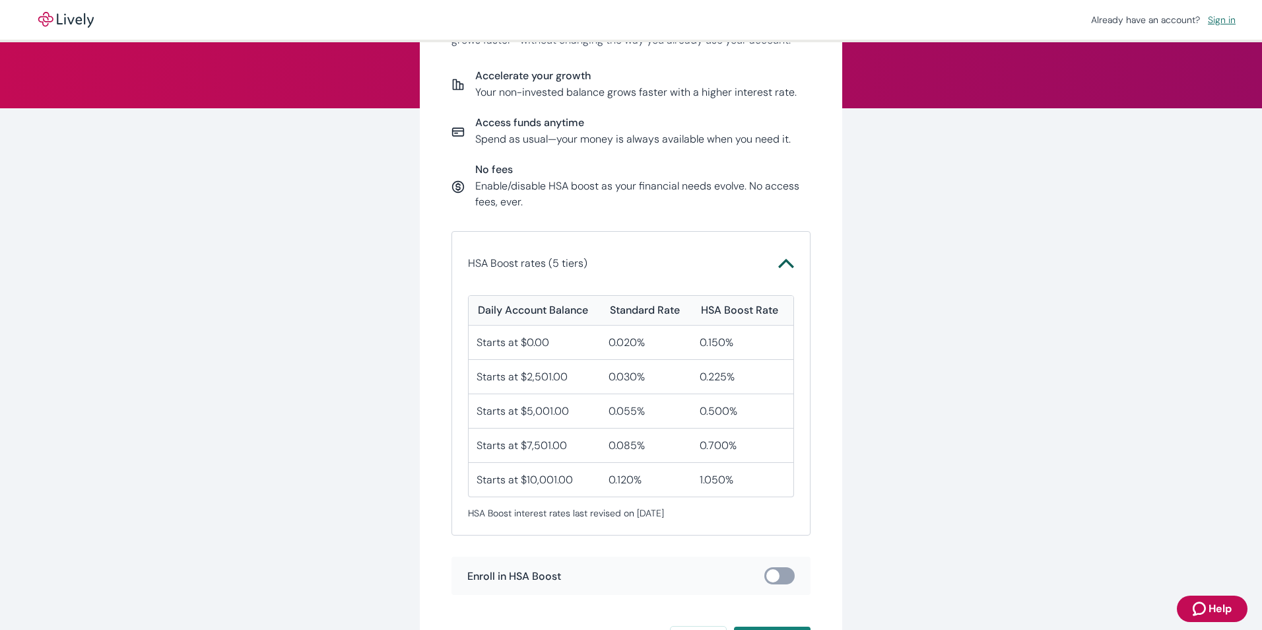
click at [548, 266] on p "HSA Boost rates (5 tiers)" at bounding box center [527, 263] width 119 height 16
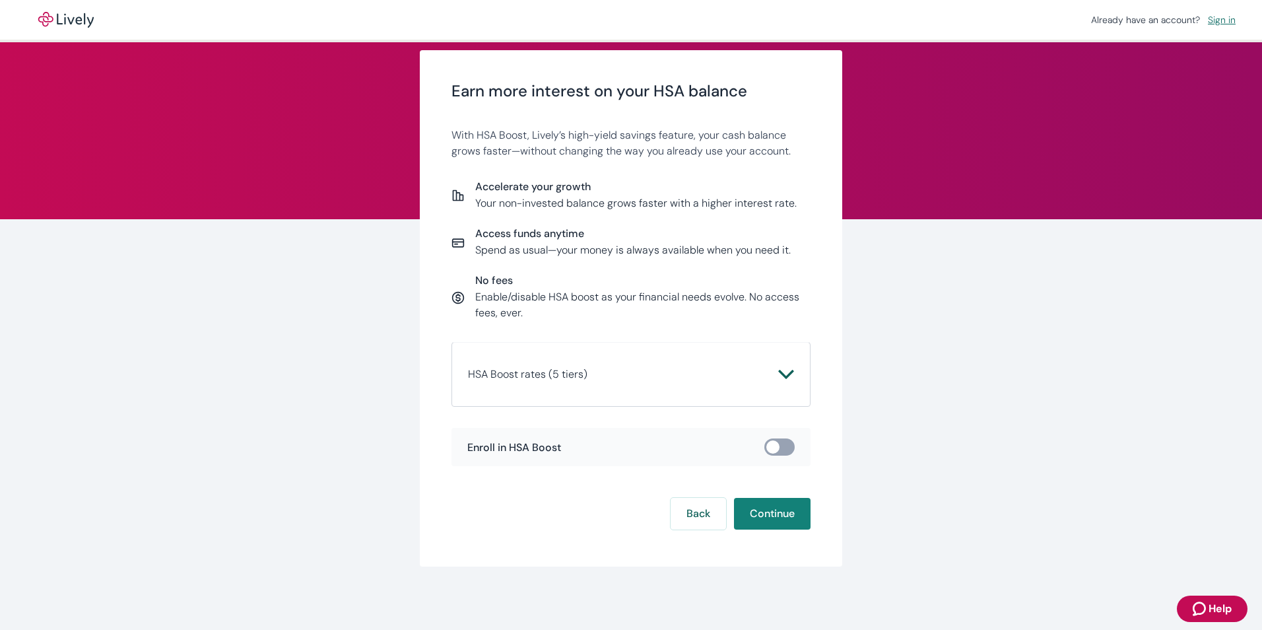
scroll to position [21, 0]
click at [521, 378] on p "HSA Boost rates (5 tiers)" at bounding box center [527, 374] width 119 height 16
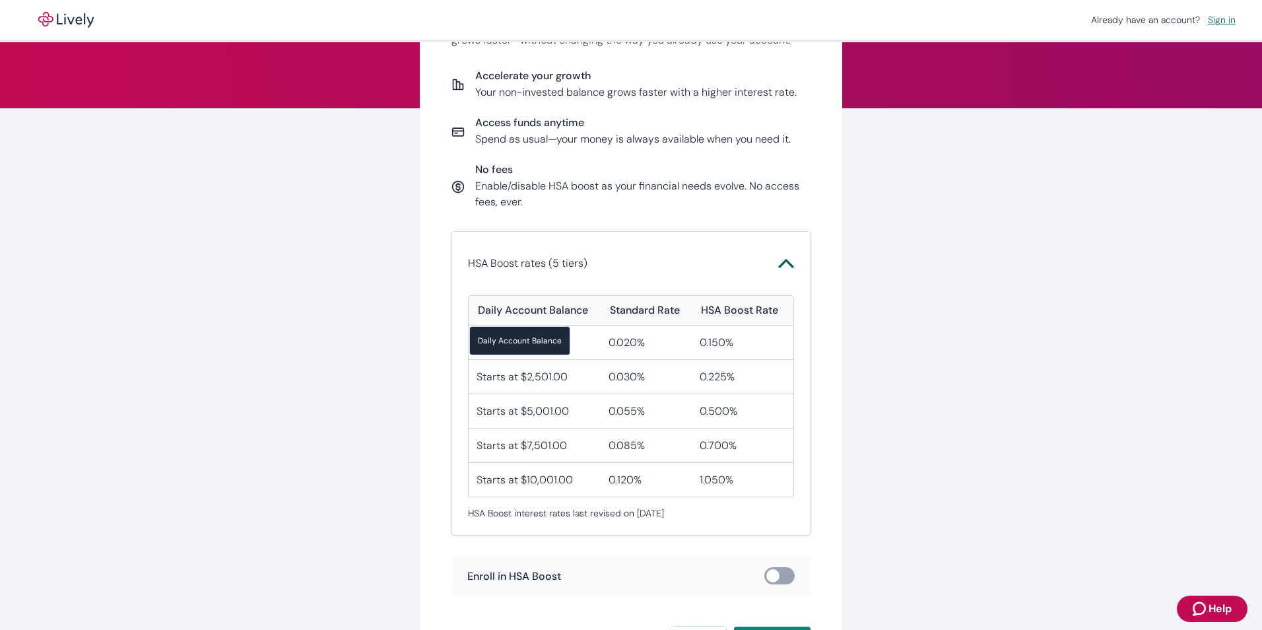
click at [523, 306] on div "Daily Account Balance" at bounding box center [533, 310] width 110 height 14
click at [770, 578] on input "checkbox" at bounding box center [773, 575] width 40 height 13
checkbox input "true"
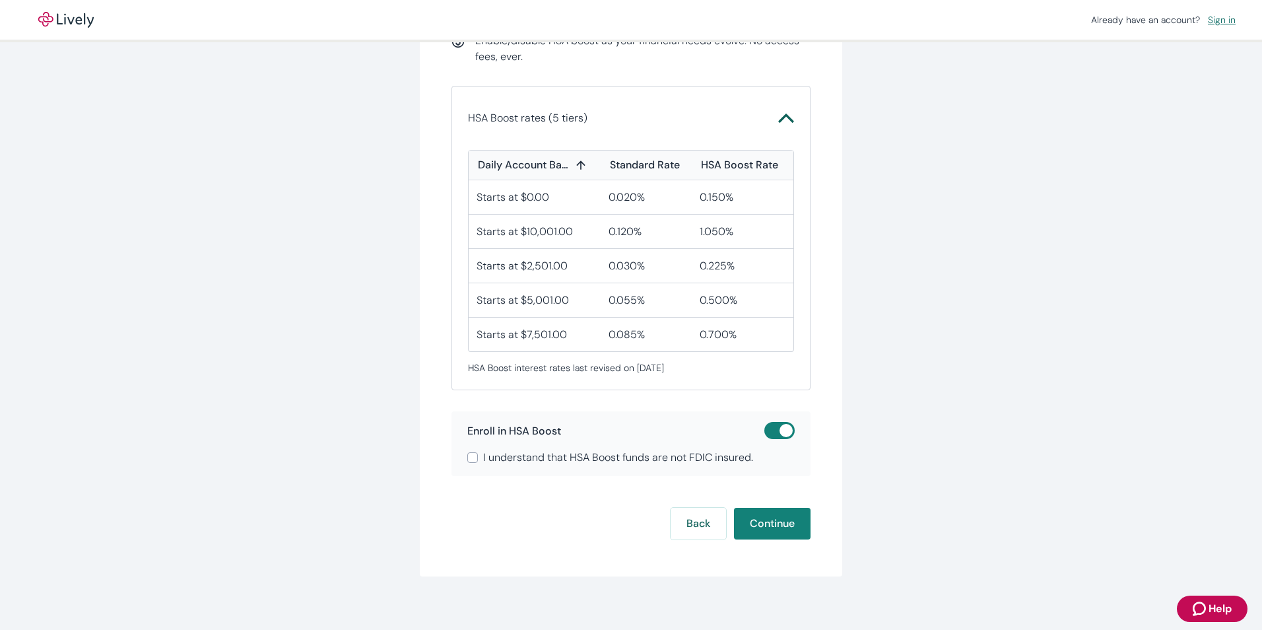
scroll to position [287, 0]
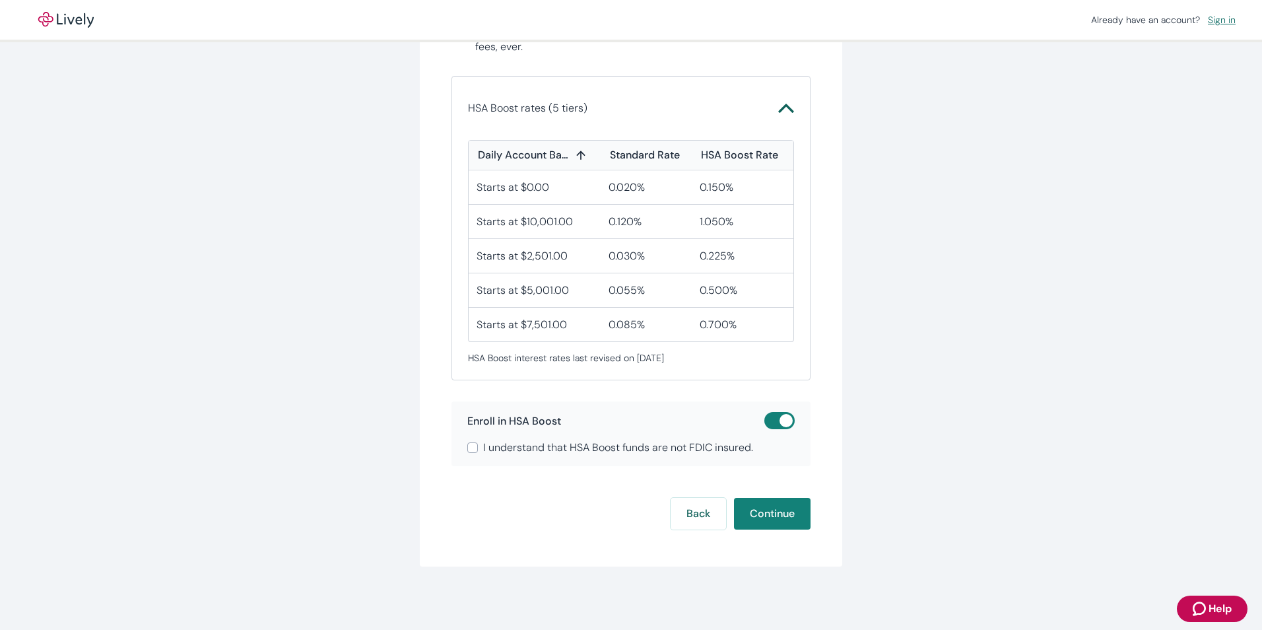
click at [502, 445] on span "I understand that HSA Boost funds are not FDIC insured." at bounding box center [618, 448] width 270 height 16
click at [478, 445] on input "I understand that HSA Boost funds are not FDIC insured." at bounding box center [472, 447] width 11 height 11
checkbox input "true"
click at [779, 519] on button "Continue" at bounding box center [772, 514] width 77 height 32
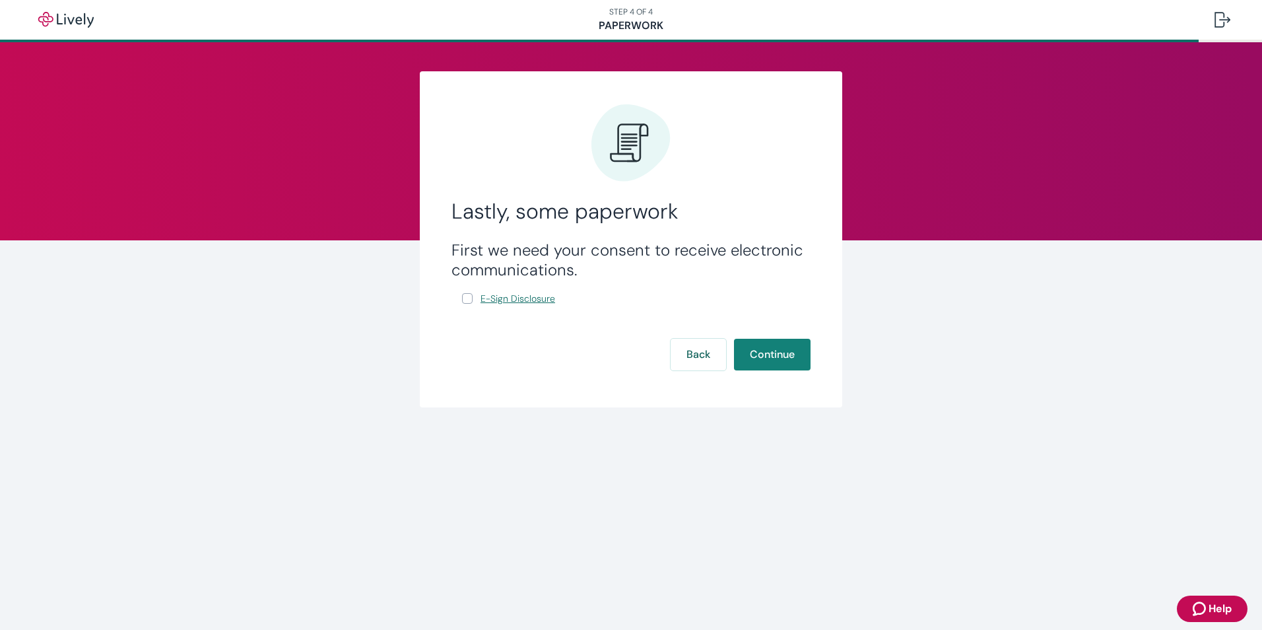
click at [486, 299] on span "E-Sign Disclosure" at bounding box center [517, 299] width 75 height 14
drag, startPoint x: 469, startPoint y: 298, endPoint x: 494, endPoint y: 299, distance: 25.1
click at [469, 298] on input "E-Sign Disclosure" at bounding box center [467, 298] width 11 height 11
checkbox input "true"
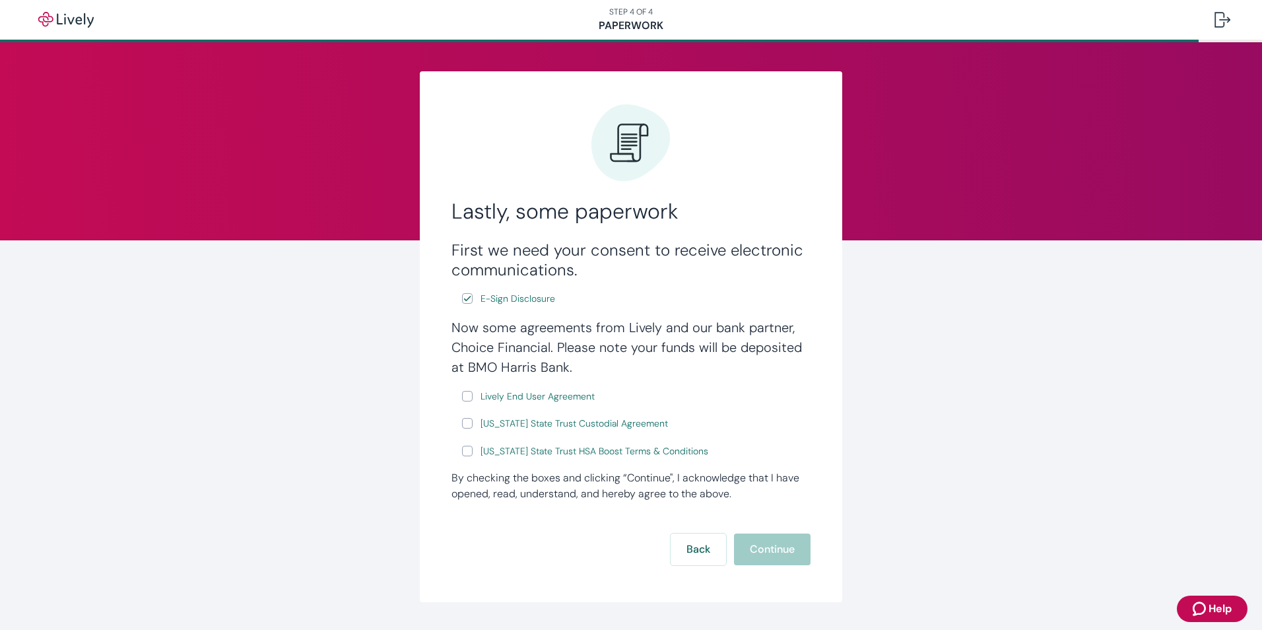
click at [465, 399] on input "Lively End User Agreement" at bounding box center [467, 396] width 11 height 11
checkbox input "true"
click at [465, 420] on input "[US_STATE] State Trust Custodial Agreement" at bounding box center [467, 423] width 11 height 11
checkbox input "true"
click at [465, 451] on input "[US_STATE] State Trust HSA Boost Terms & Conditions" at bounding box center [467, 450] width 11 height 11
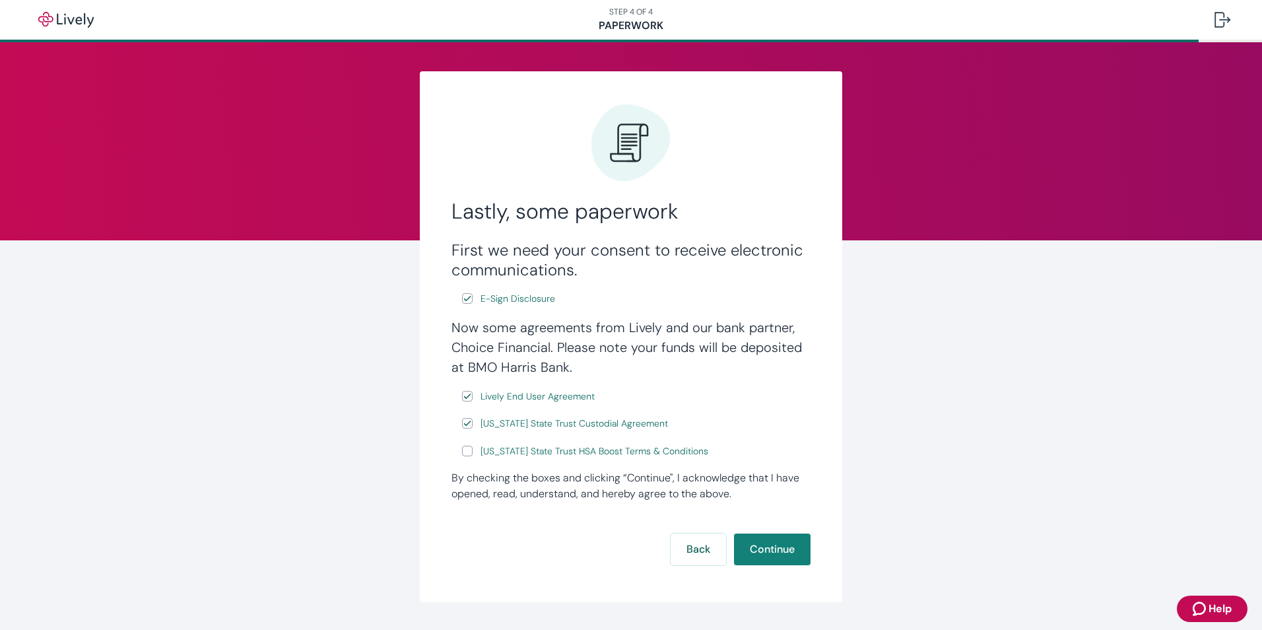
checkbox input "true"
click at [772, 554] on button "Continue" at bounding box center [772, 549] width 77 height 32
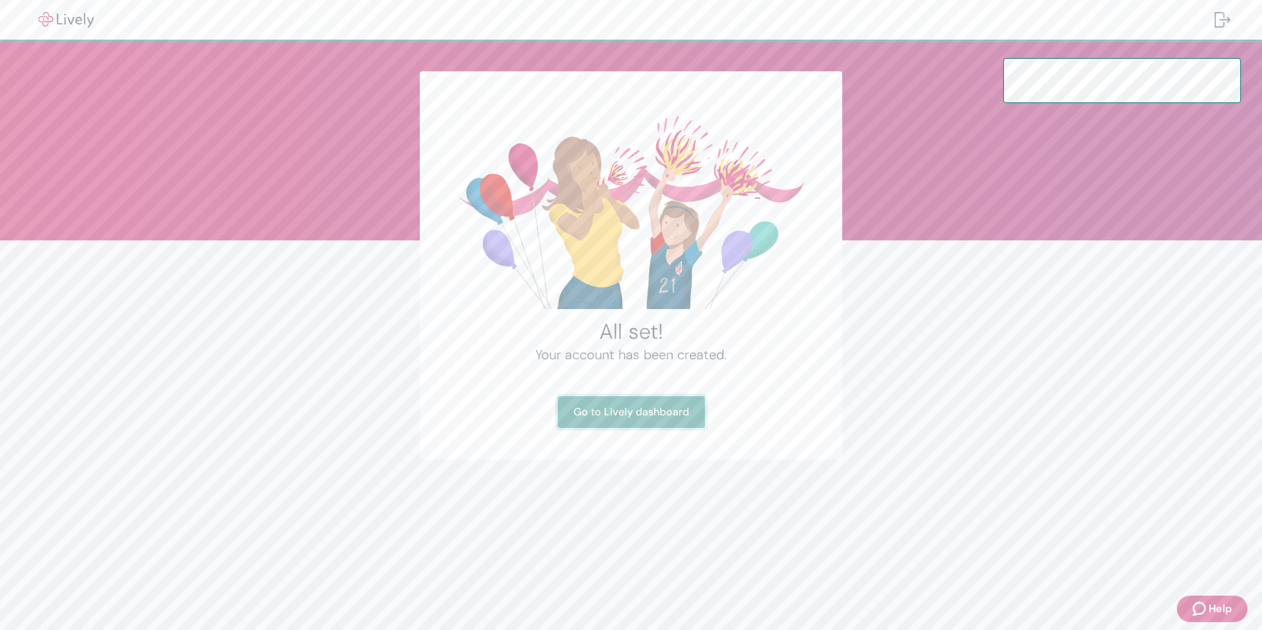
click at [656, 417] on link "Go to Lively dashboard" at bounding box center [631, 412] width 147 height 32
